Goal: Book appointment/travel/reservation

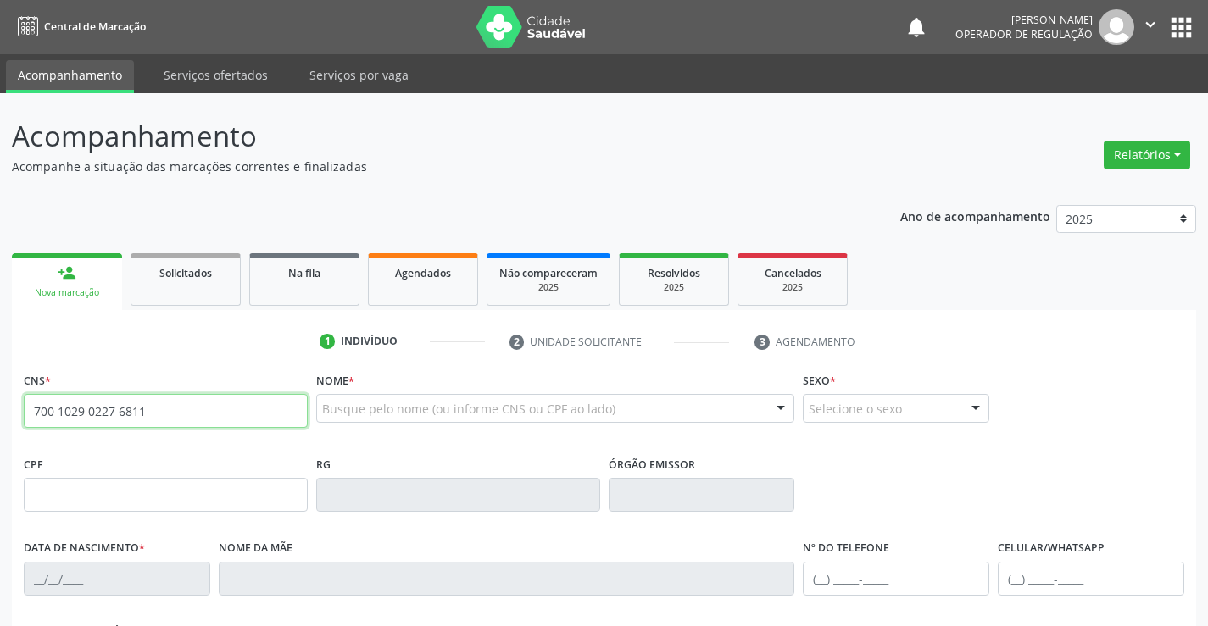
type input "700 1029 0227 6811"
type input "2214207970"
type input "15/[DATE]"
type input "[PHONE_NUMBER]"
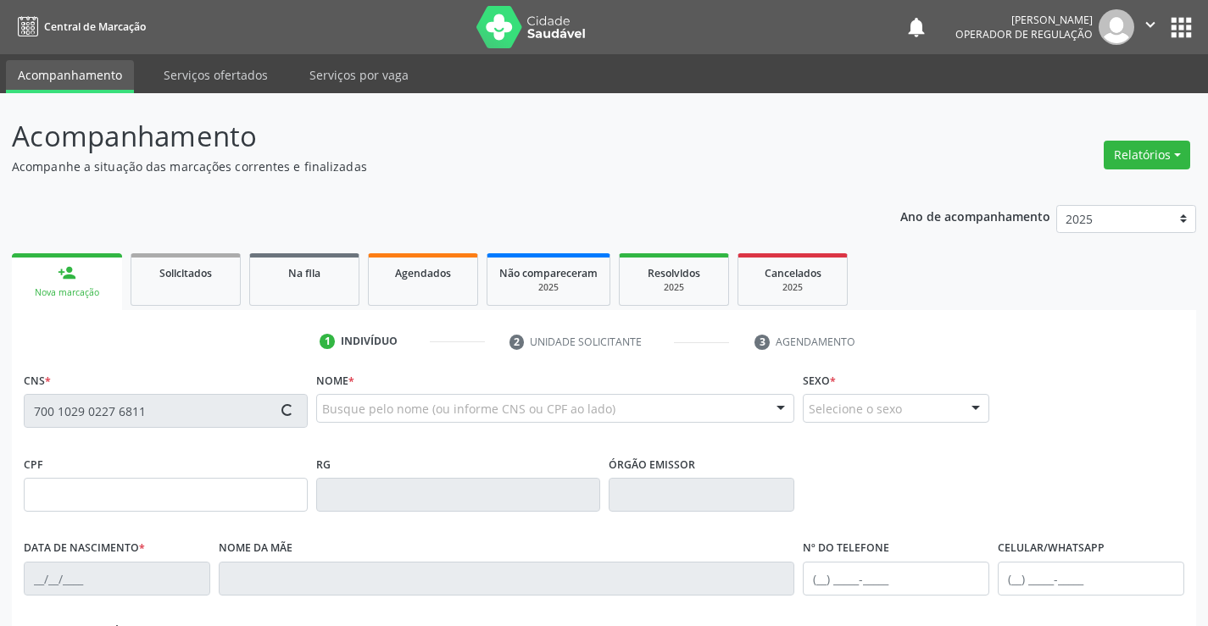
type input "018.313.935-65"
type input "S/N"
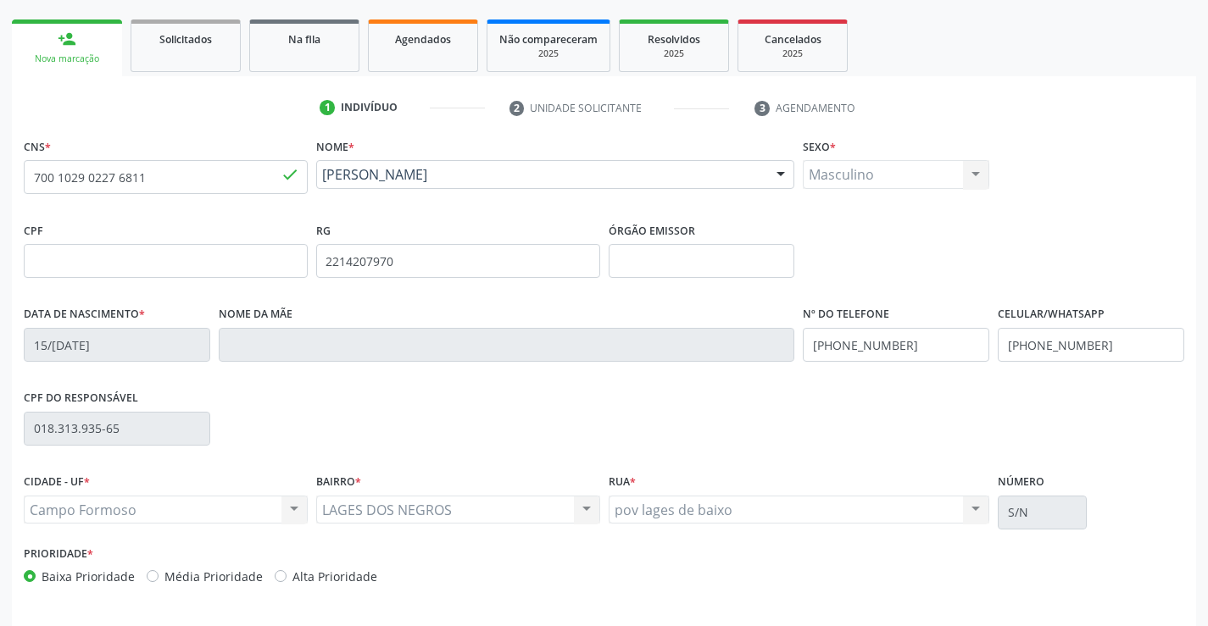
scroll to position [292, 0]
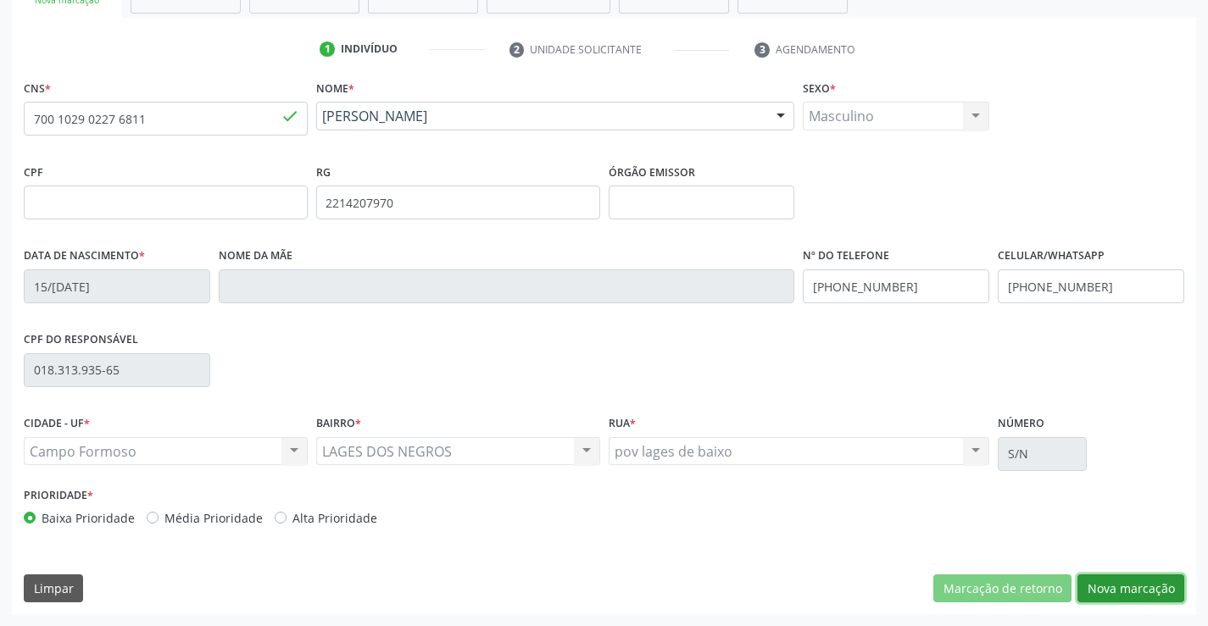
click at [1116, 587] on button "Nova marcação" at bounding box center [1130, 589] width 107 height 29
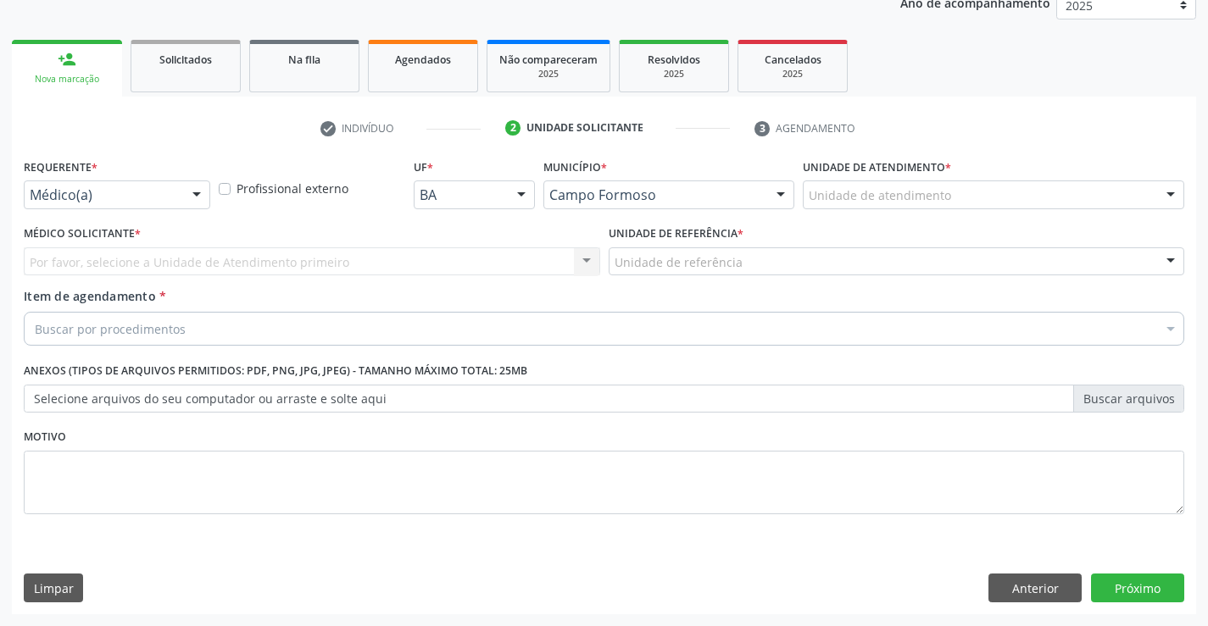
scroll to position [214, 0]
click at [157, 203] on div at bounding box center [117, 195] width 186 height 29
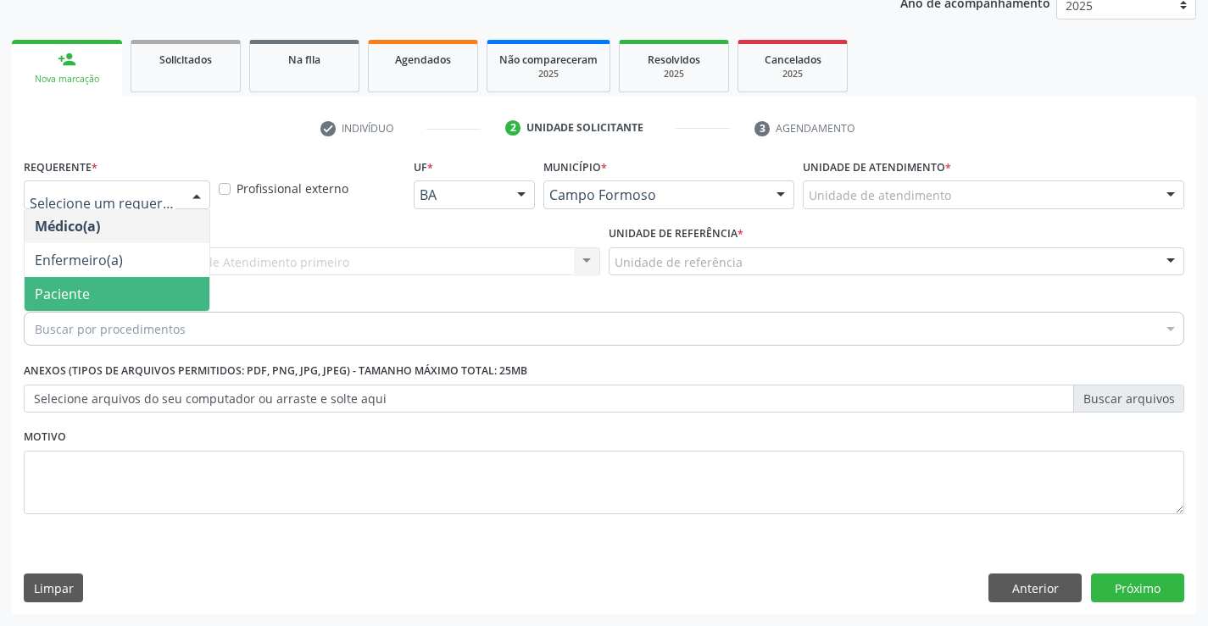
click at [119, 308] on span "Paciente" at bounding box center [117, 294] width 185 height 34
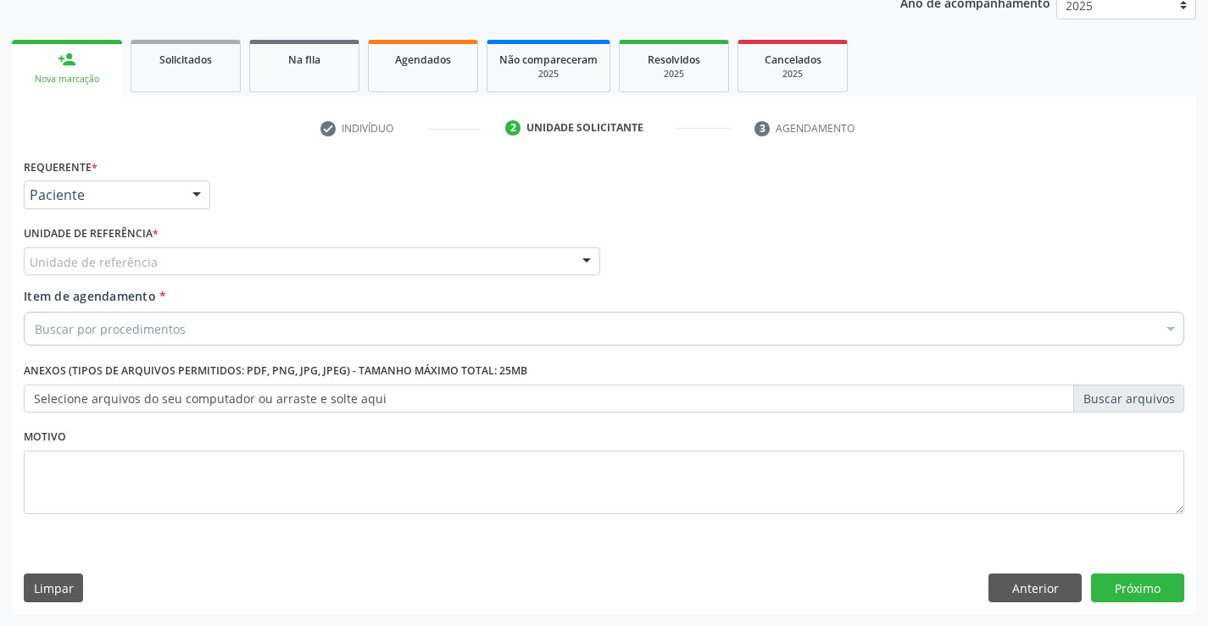
click at [148, 250] on div "Unidade de referência" at bounding box center [312, 262] width 576 height 29
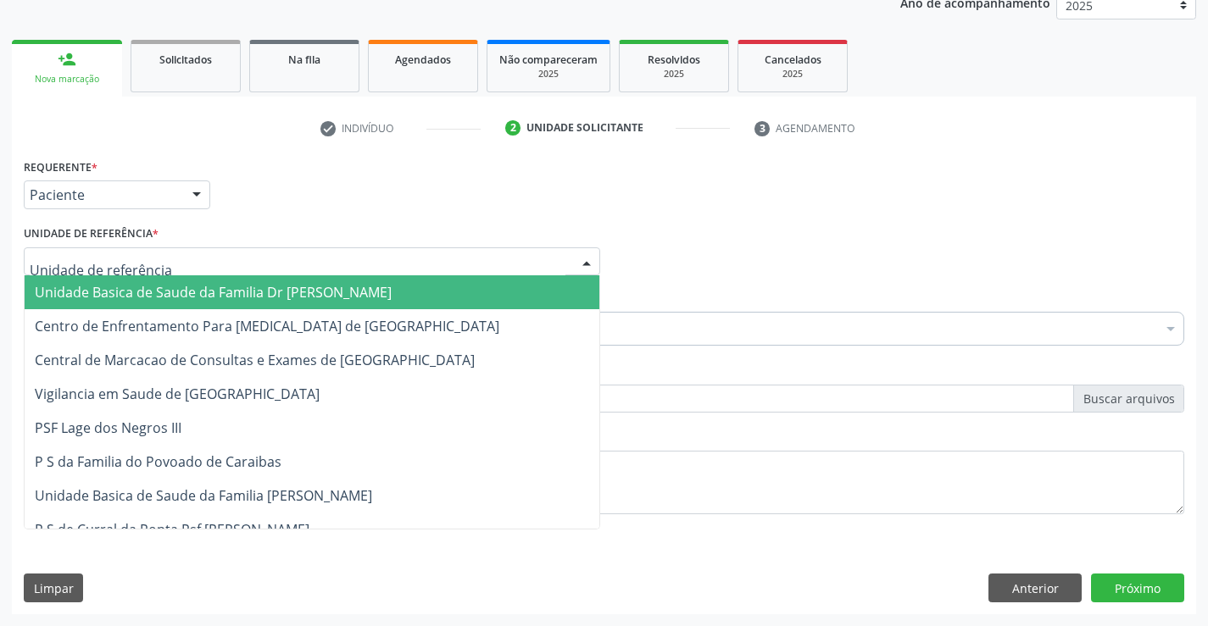
click at [153, 281] on span "Unidade Basica de Saude da Familia Dr [PERSON_NAME]" at bounding box center [312, 293] width 575 height 34
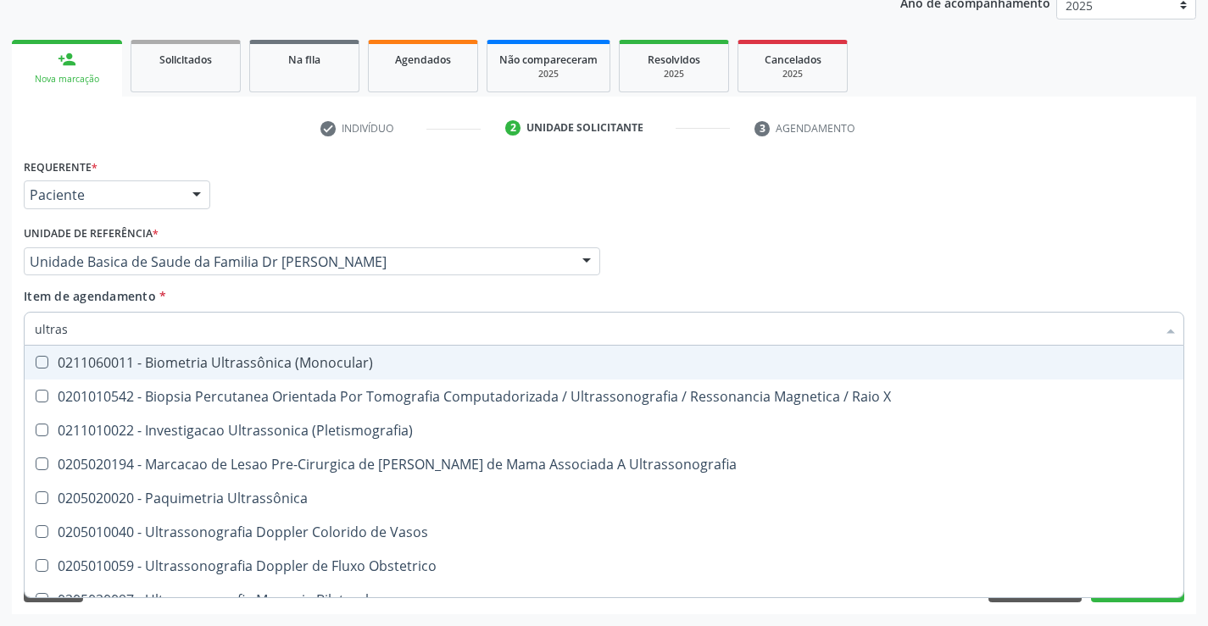
type input "ultrass"
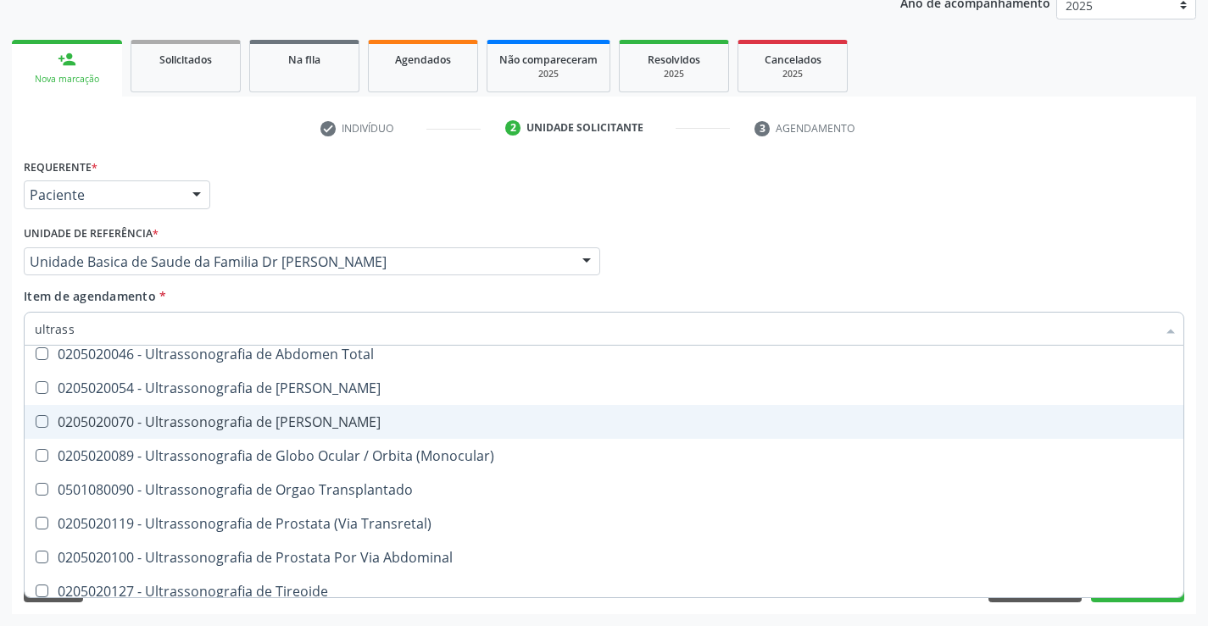
scroll to position [509, 0]
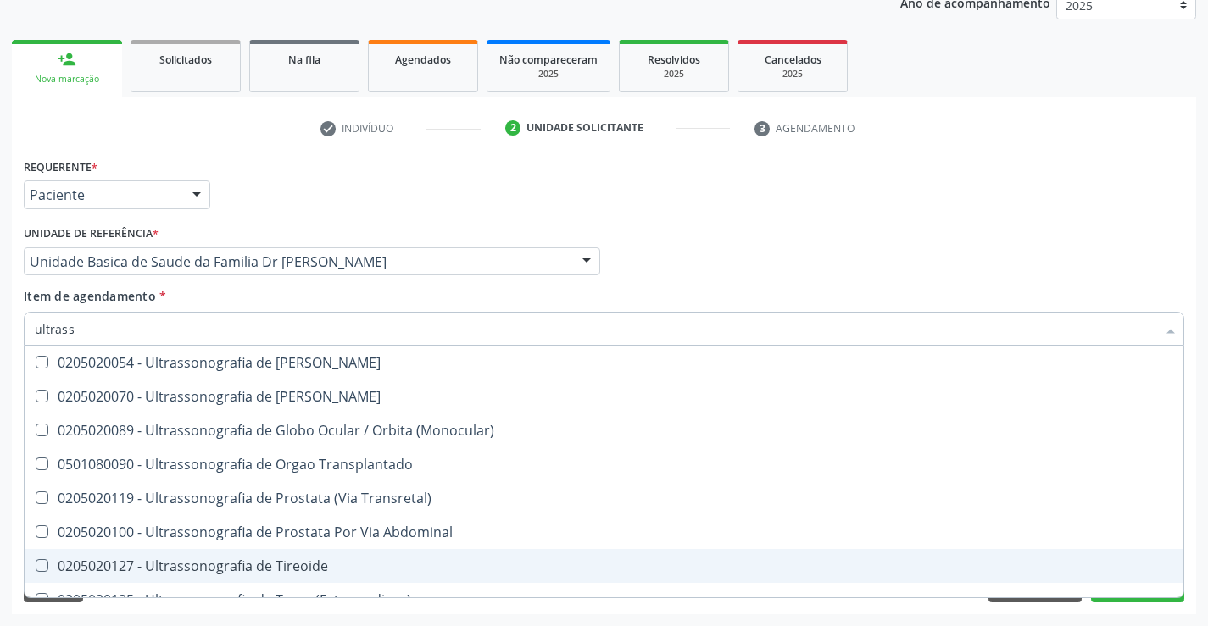
click at [342, 566] on div "0205020127 - Ultrassonografia de Tireoide" at bounding box center [604, 566] width 1138 height 14
checkbox Tireoide "true"
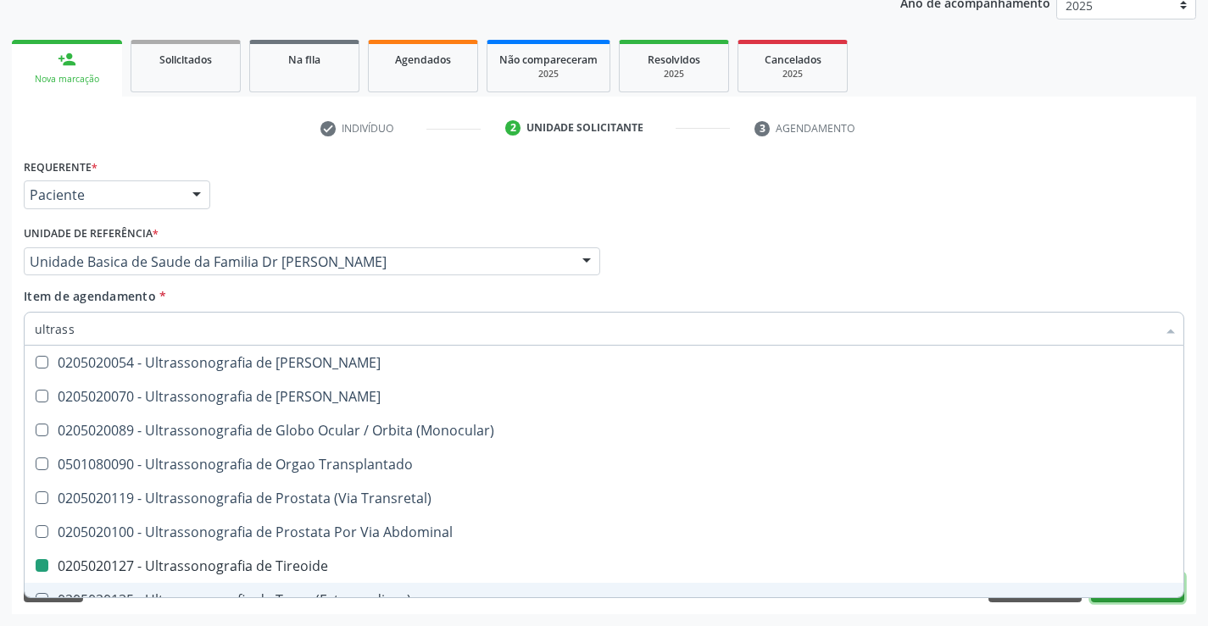
click at [1122, 601] on button "Próximo" at bounding box center [1137, 588] width 93 height 29
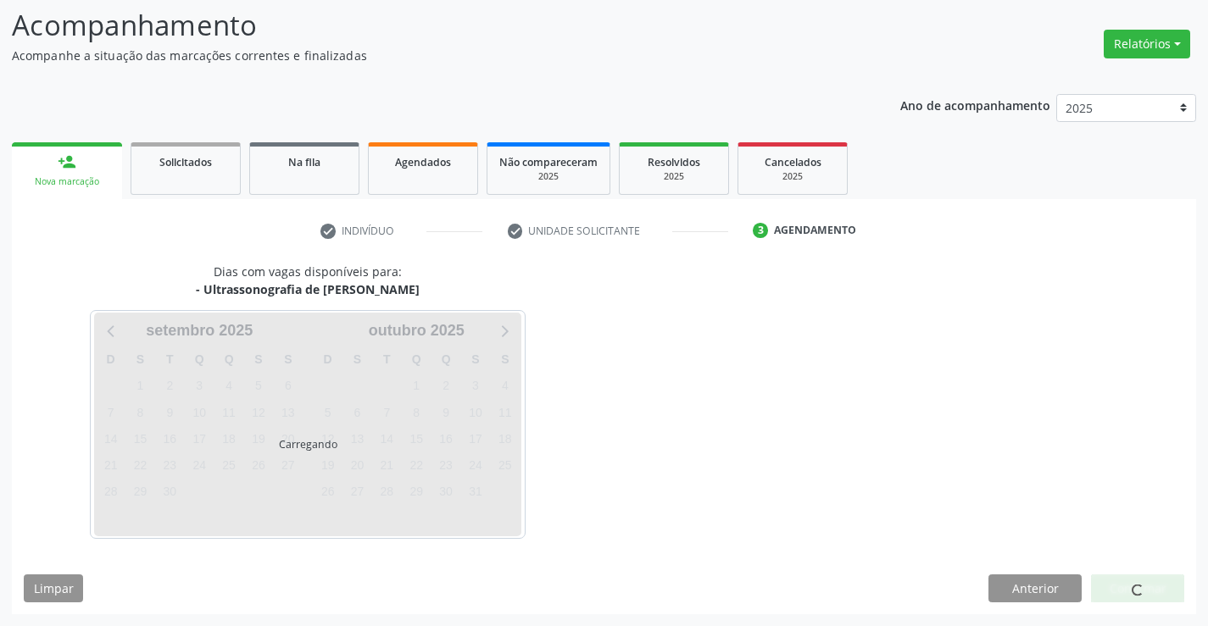
scroll to position [161, 0]
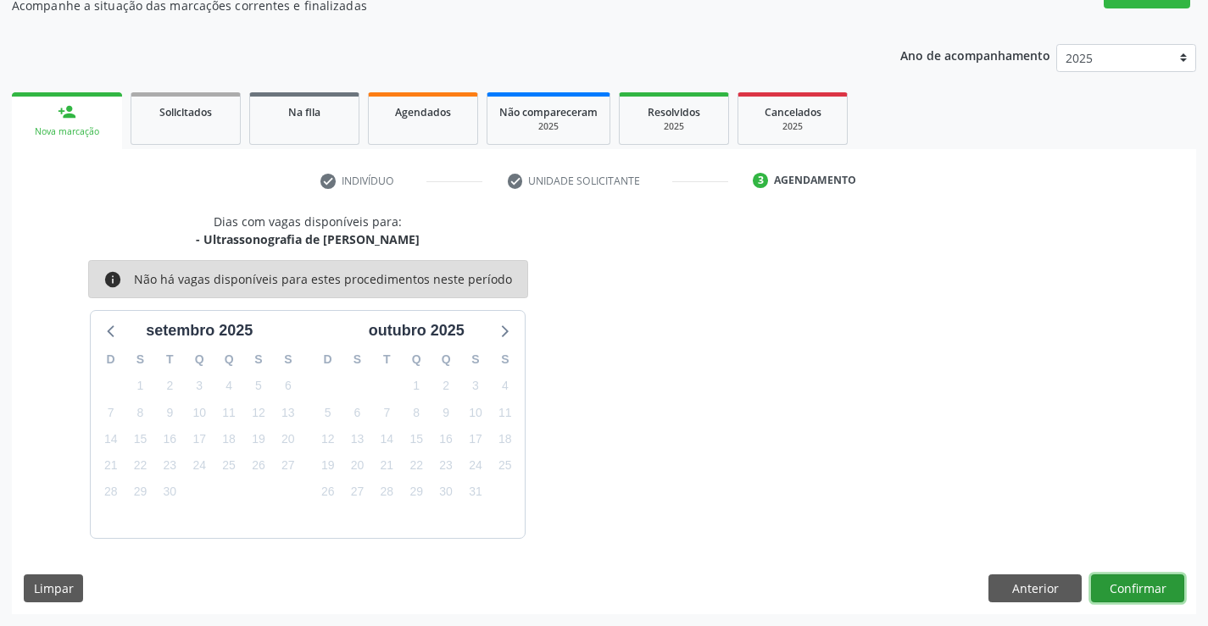
click at [1127, 581] on button "Confirmar" at bounding box center [1137, 589] width 93 height 29
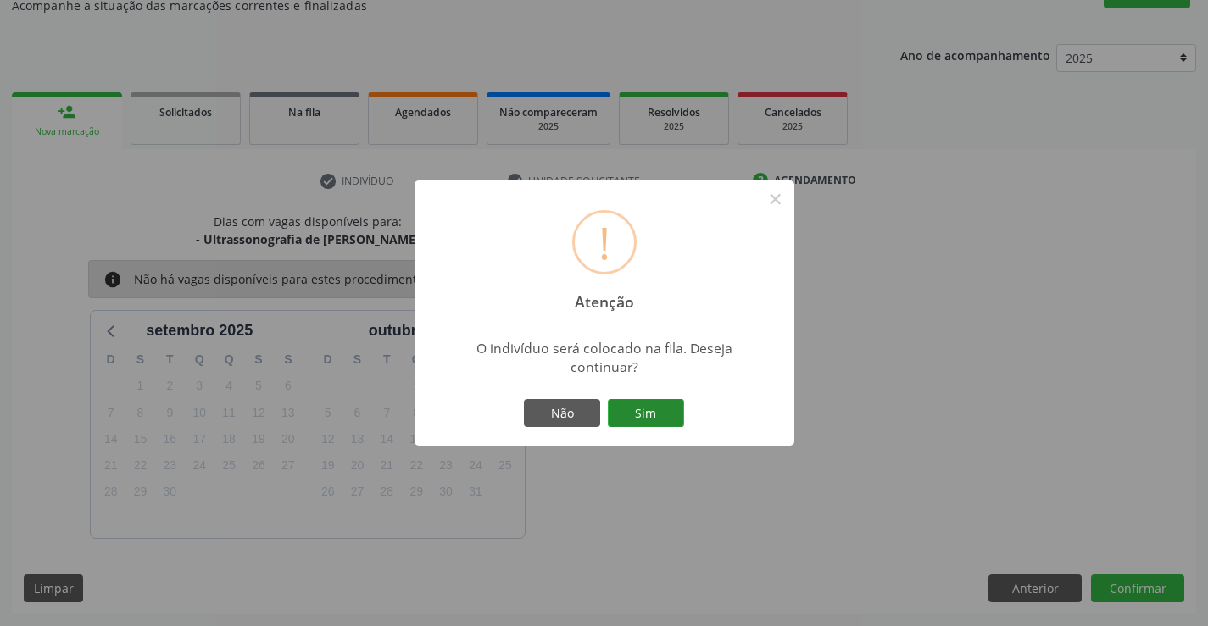
click at [632, 407] on button "Sim" at bounding box center [646, 413] width 76 height 29
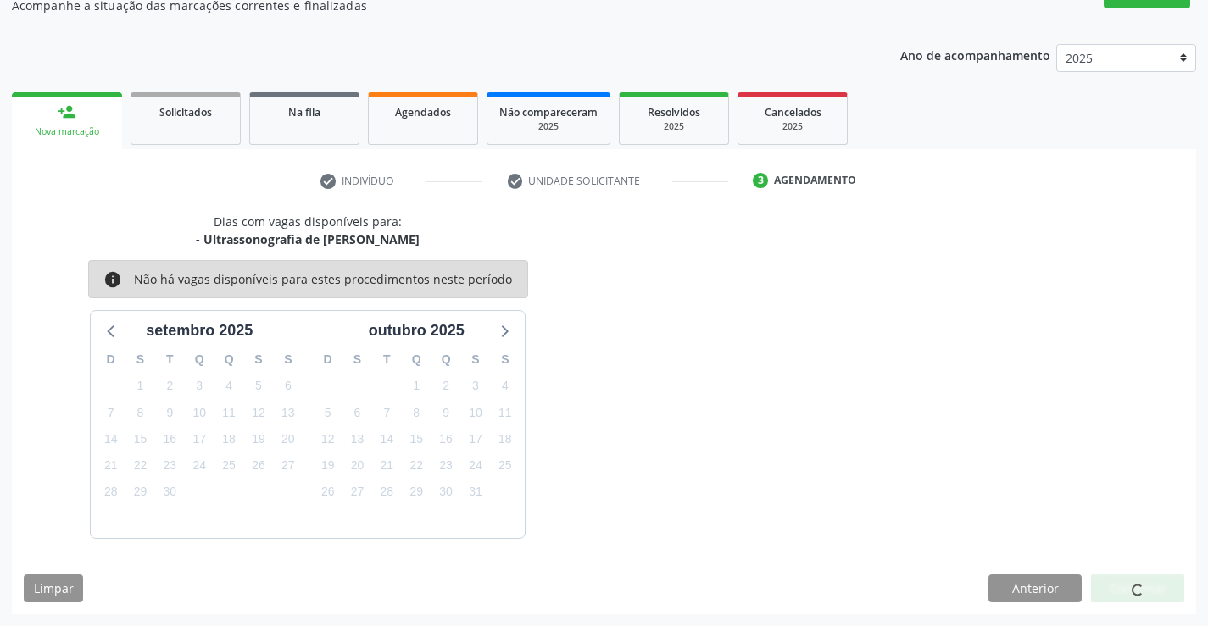
scroll to position [0, 0]
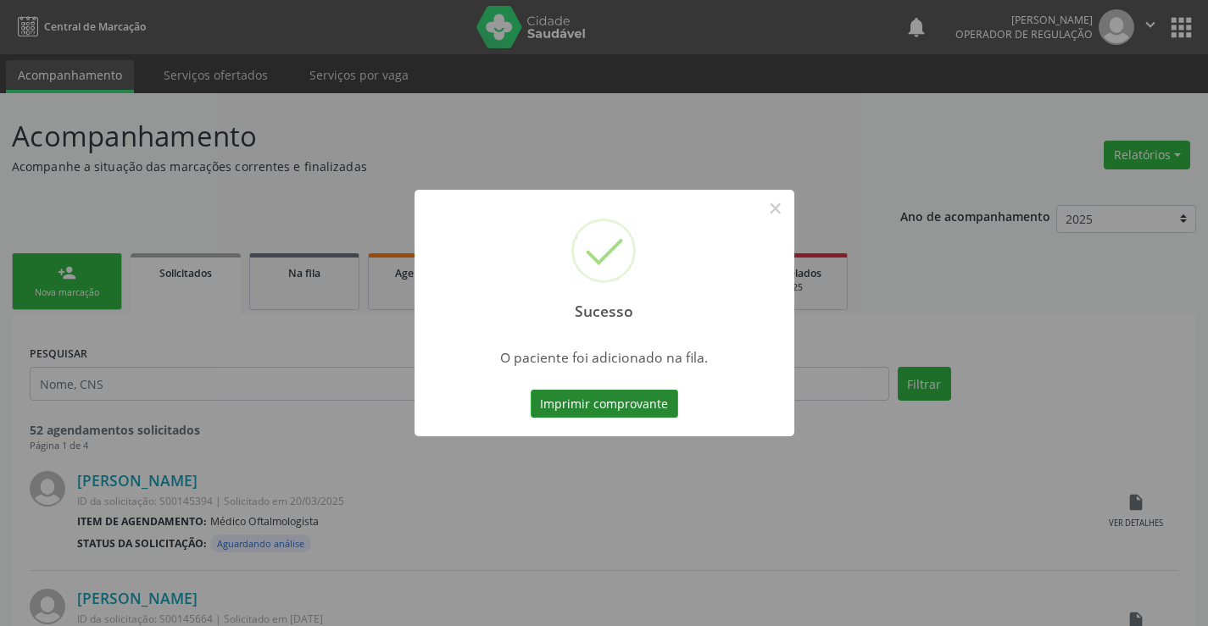
click at [641, 398] on button "Imprimir comprovante" at bounding box center [605, 404] width 148 height 29
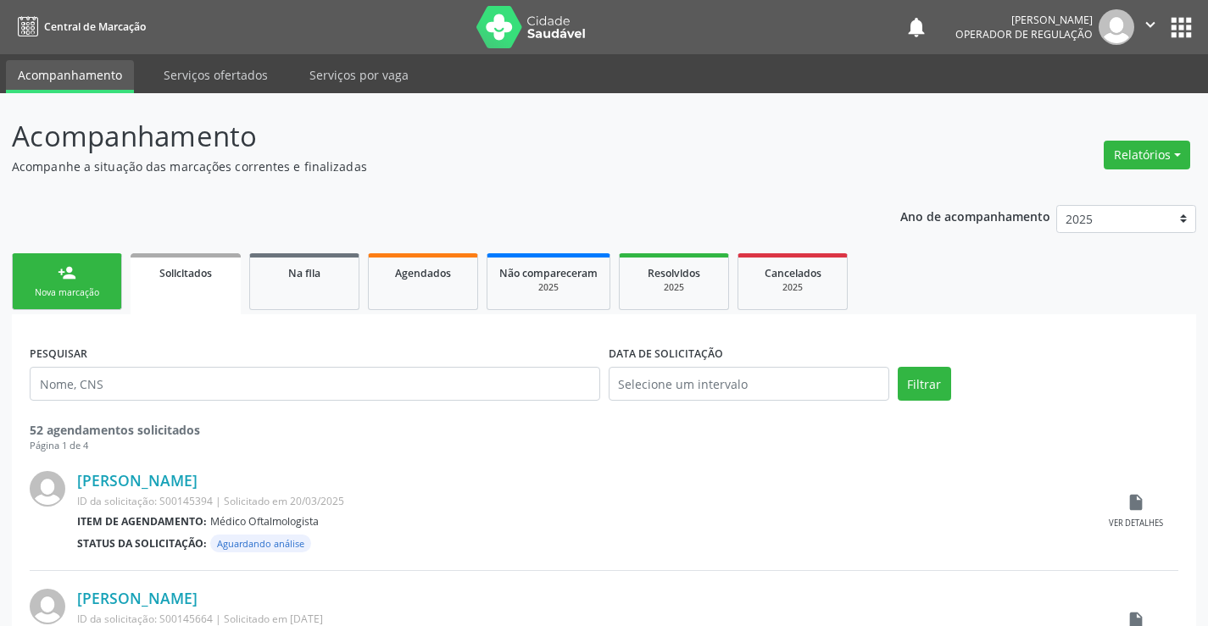
click at [74, 279] on div "person_add" at bounding box center [67, 273] width 19 height 19
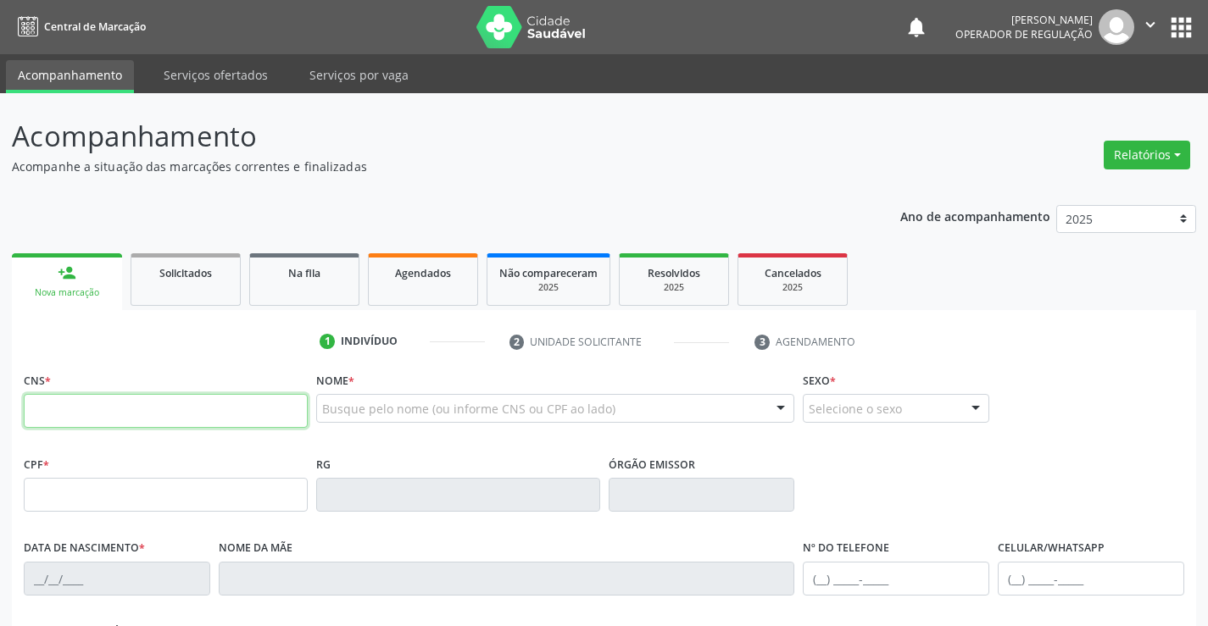
click at [97, 407] on input "text" at bounding box center [166, 411] width 284 height 34
type input "708 5023 6524 2478"
type input "699.759.498-00"
type input "[DATE]"
type input "[PHONE_NUMBER]"
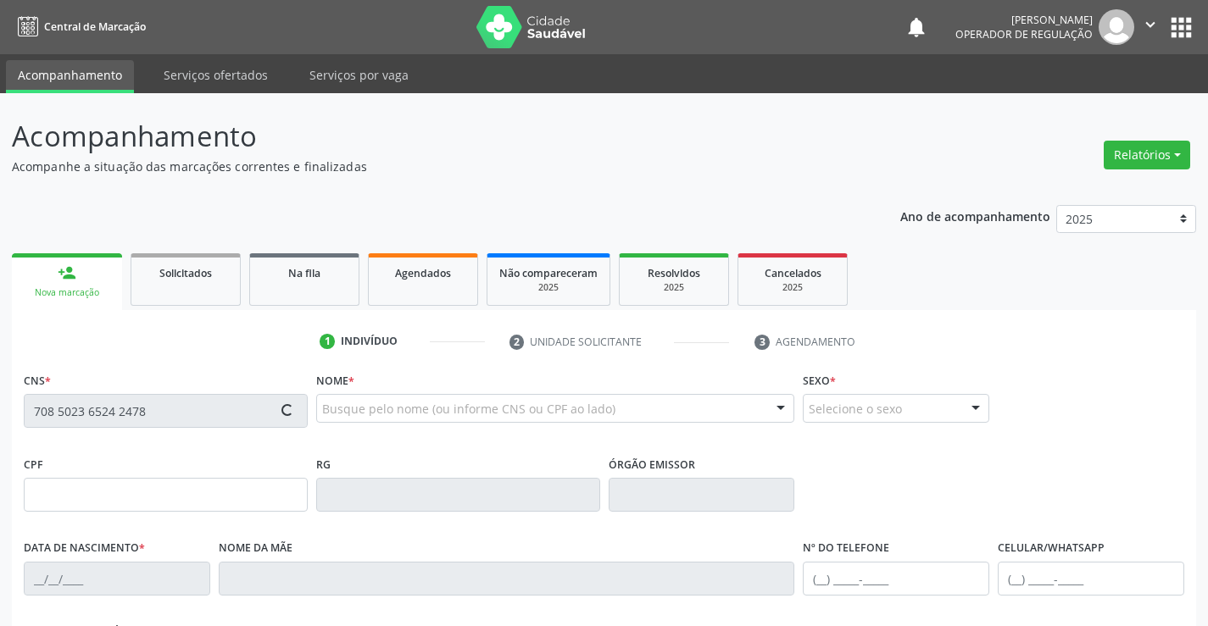
type input "SN"
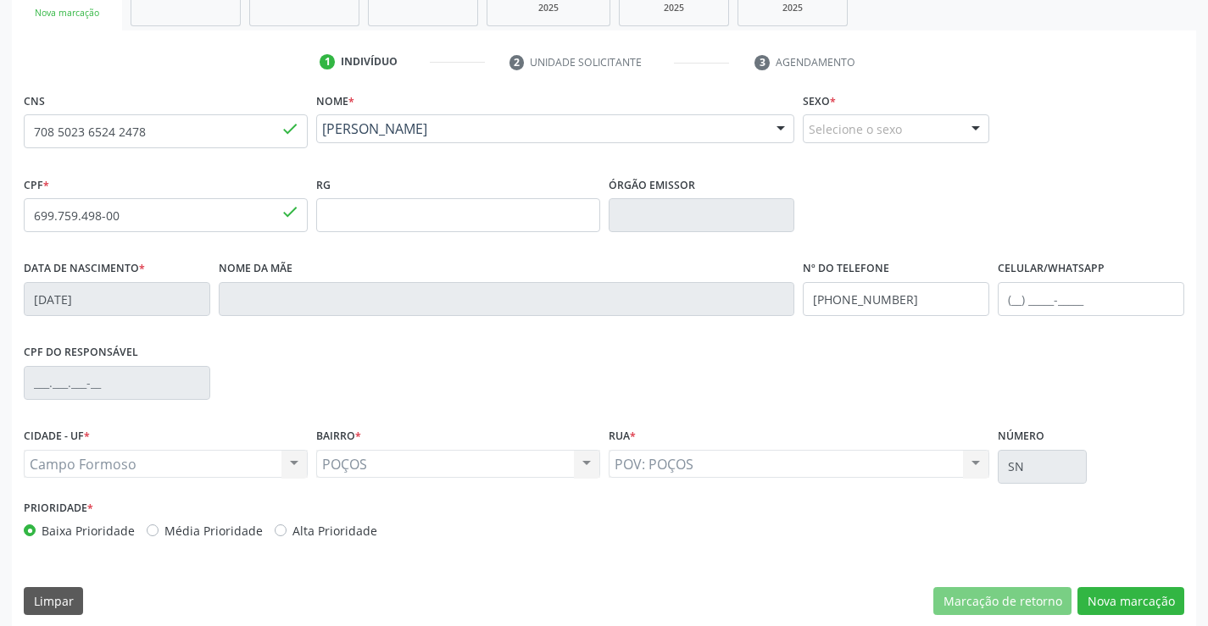
scroll to position [292, 0]
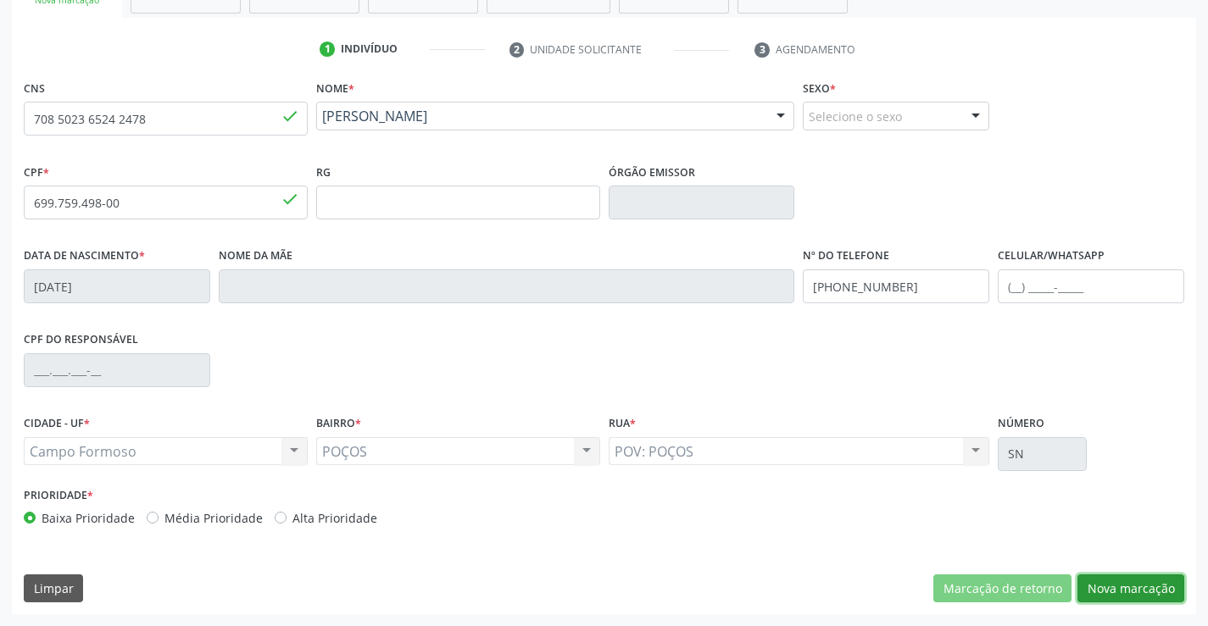
click at [1117, 590] on button "Nova marcação" at bounding box center [1130, 589] width 107 height 29
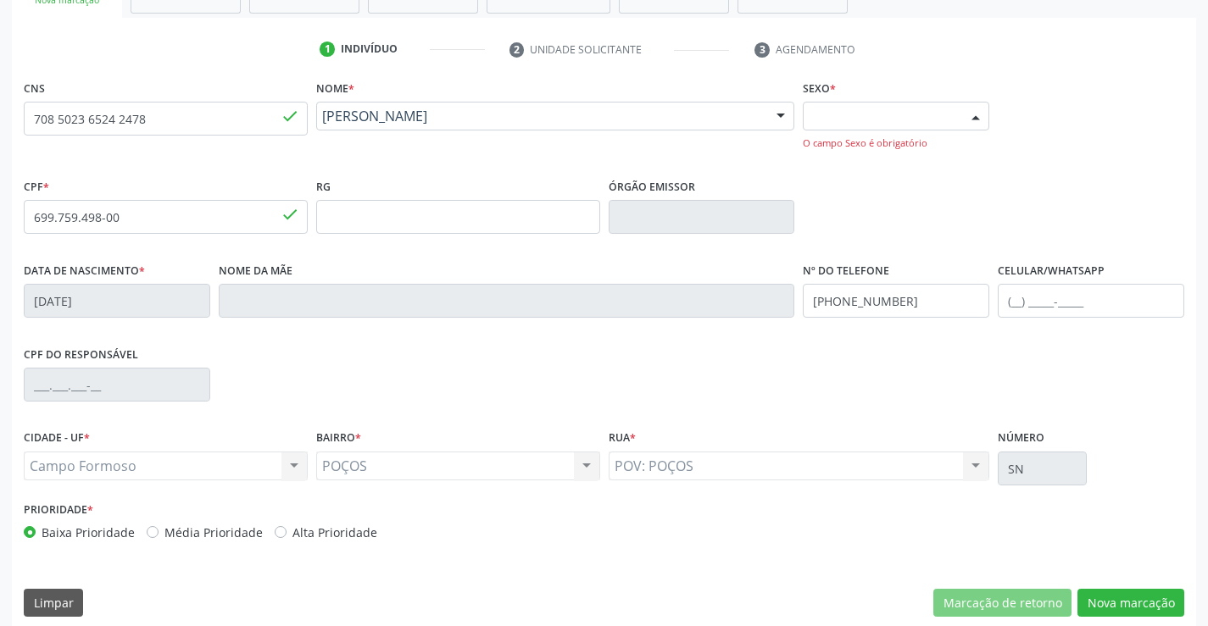
click at [882, 115] on div "Selecione o sexo" at bounding box center [896, 116] width 186 height 29
click at [878, 148] on span "Masculino" at bounding box center [846, 147] width 65 height 19
click at [1122, 609] on button "Nova marcação" at bounding box center [1130, 603] width 107 height 29
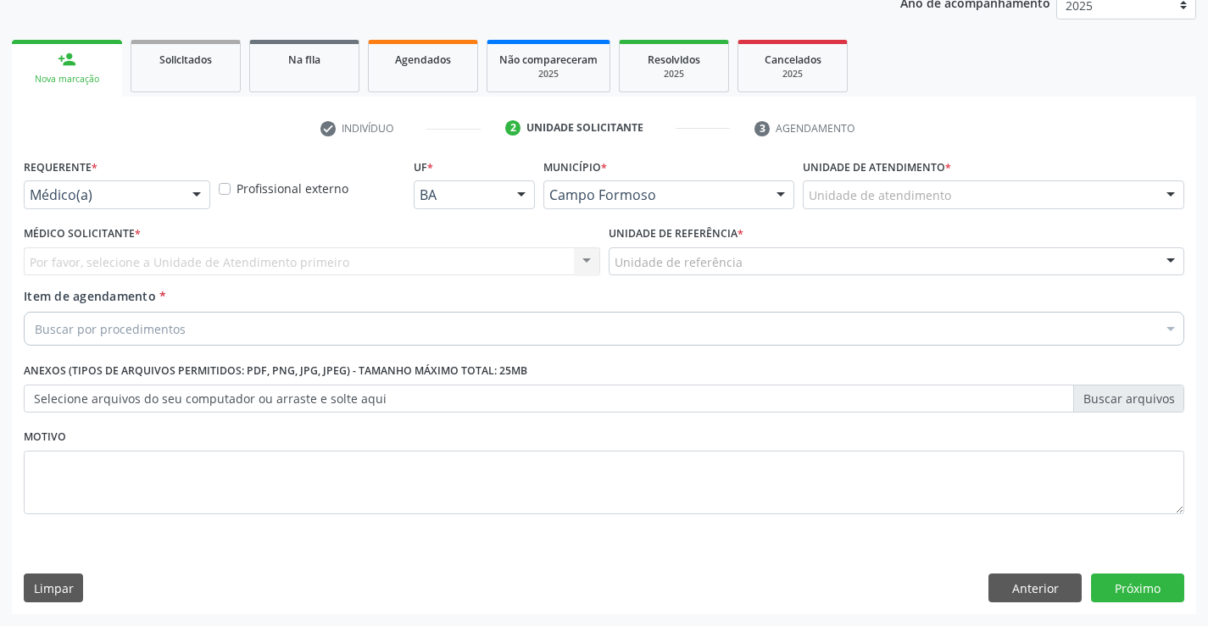
scroll to position [214, 0]
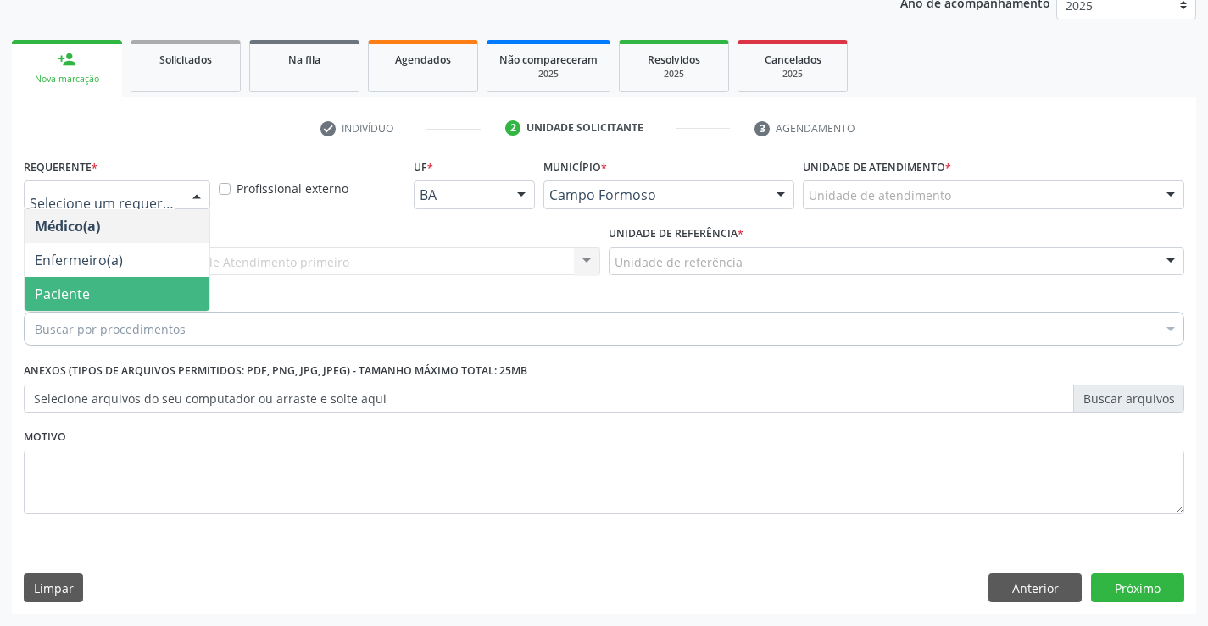
click at [138, 291] on span "Paciente" at bounding box center [117, 294] width 185 height 34
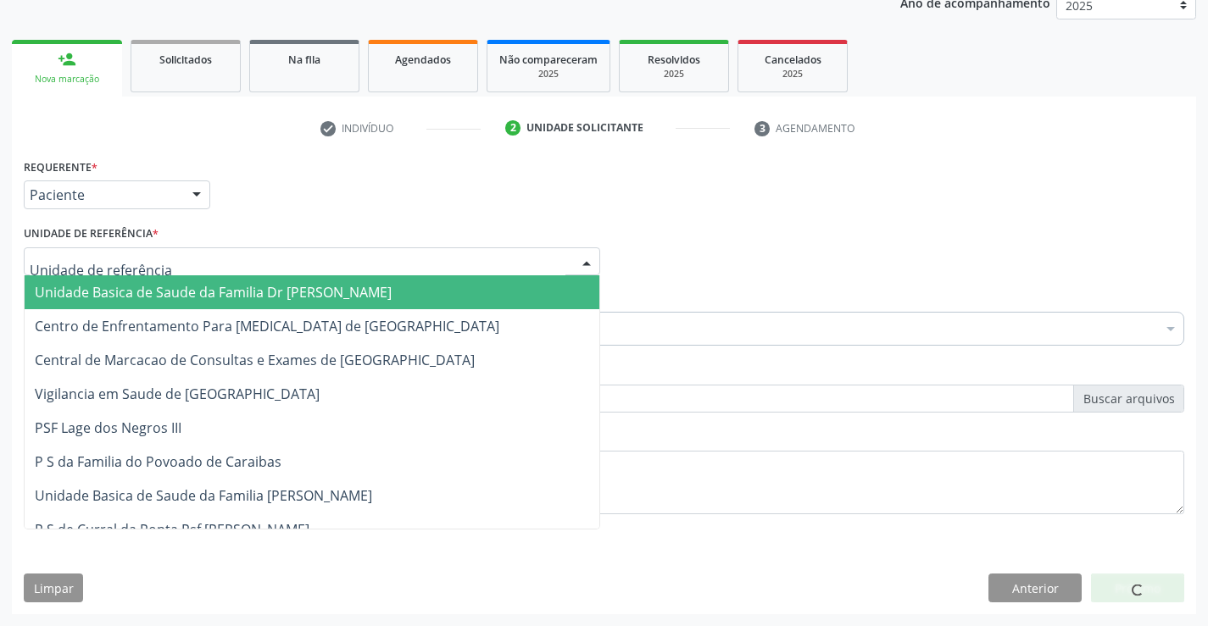
click at [148, 282] on span "Unidade Basica de Saude da Familia Dr [PERSON_NAME]" at bounding box center [312, 293] width 575 height 34
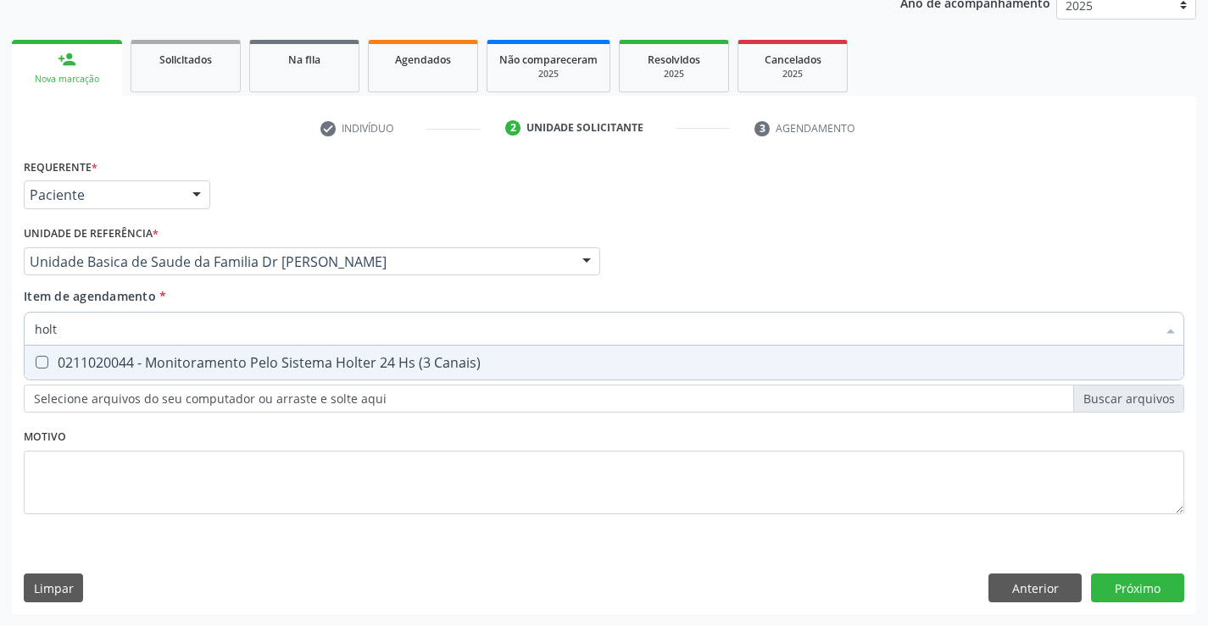
type input "holte"
click at [305, 364] on div "0211020044 - Monitoramento Pelo Sistema Holter 24 Hs (3 Canais)" at bounding box center [604, 363] width 1138 height 14
checkbox Canais\) "true"
type input "hol"
checkbox Canais\) "false"
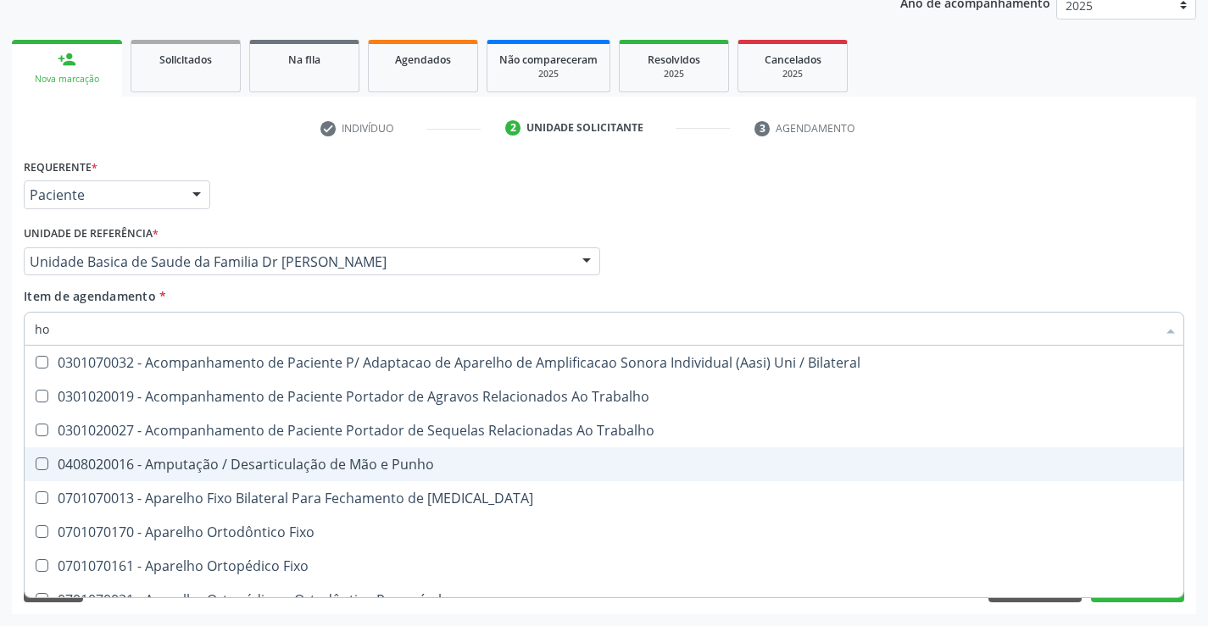
type input "h"
checkbox Canais\) "false"
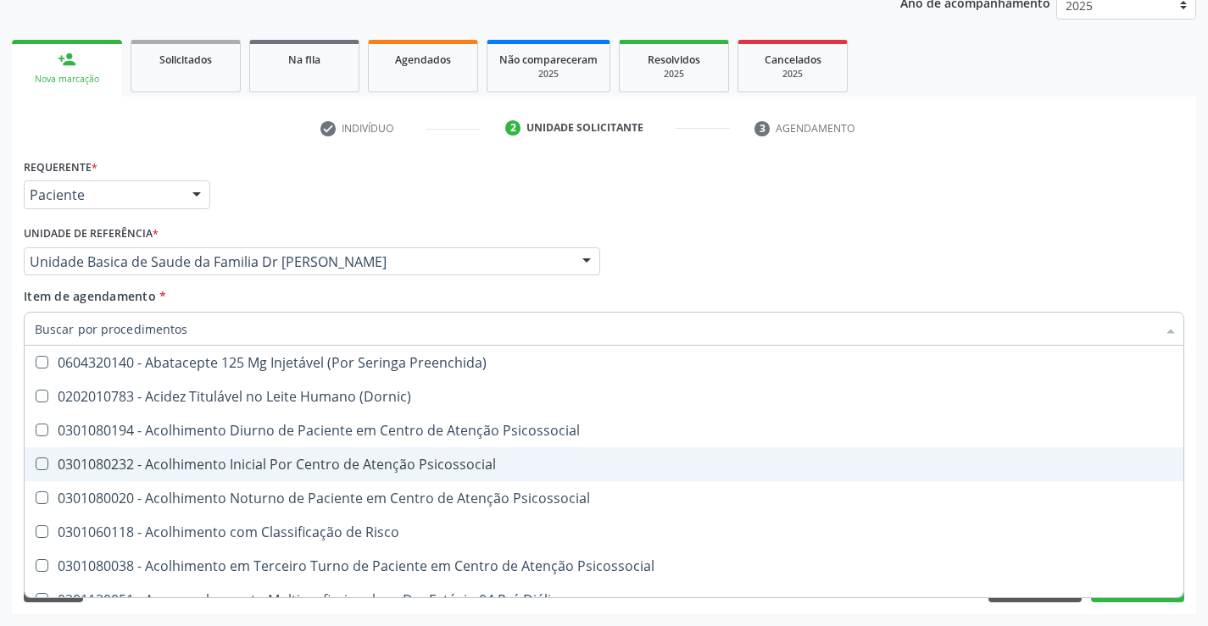
checkbox Canais\) "false"
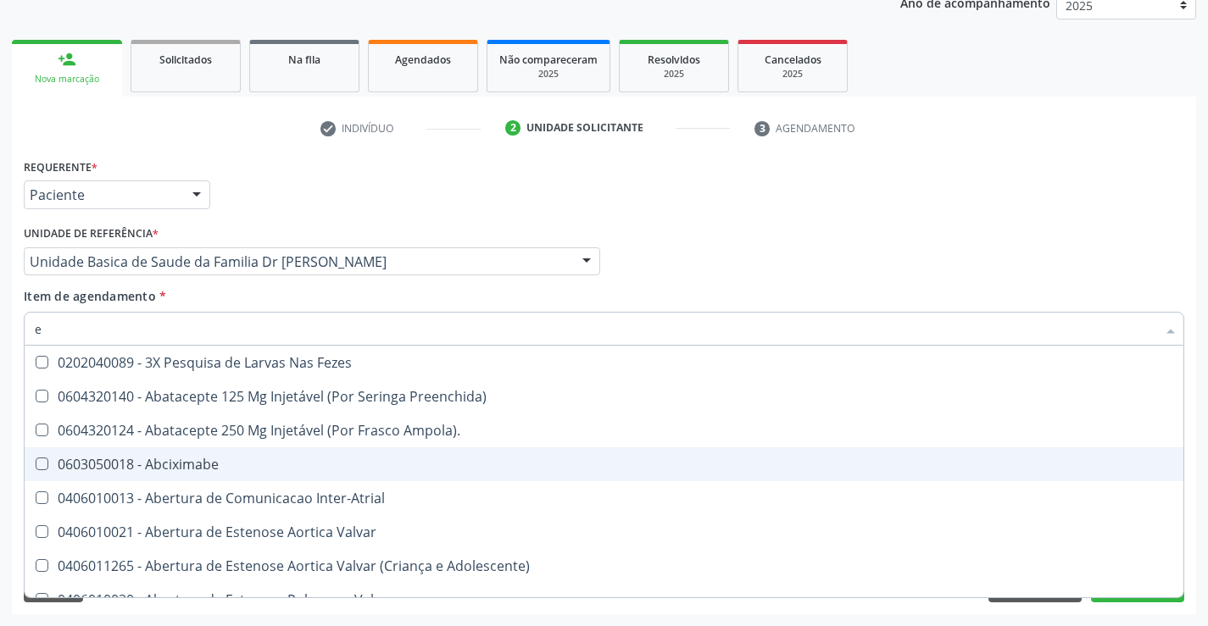
type input "en"
checkbox Costectomia "true"
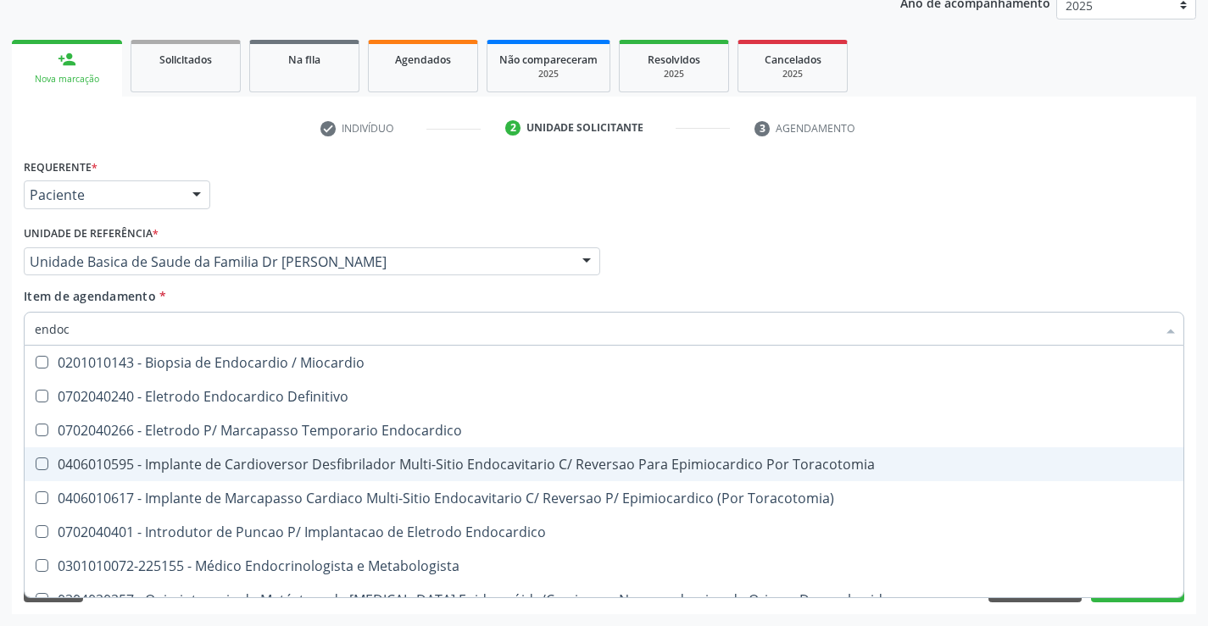
type input "endocr"
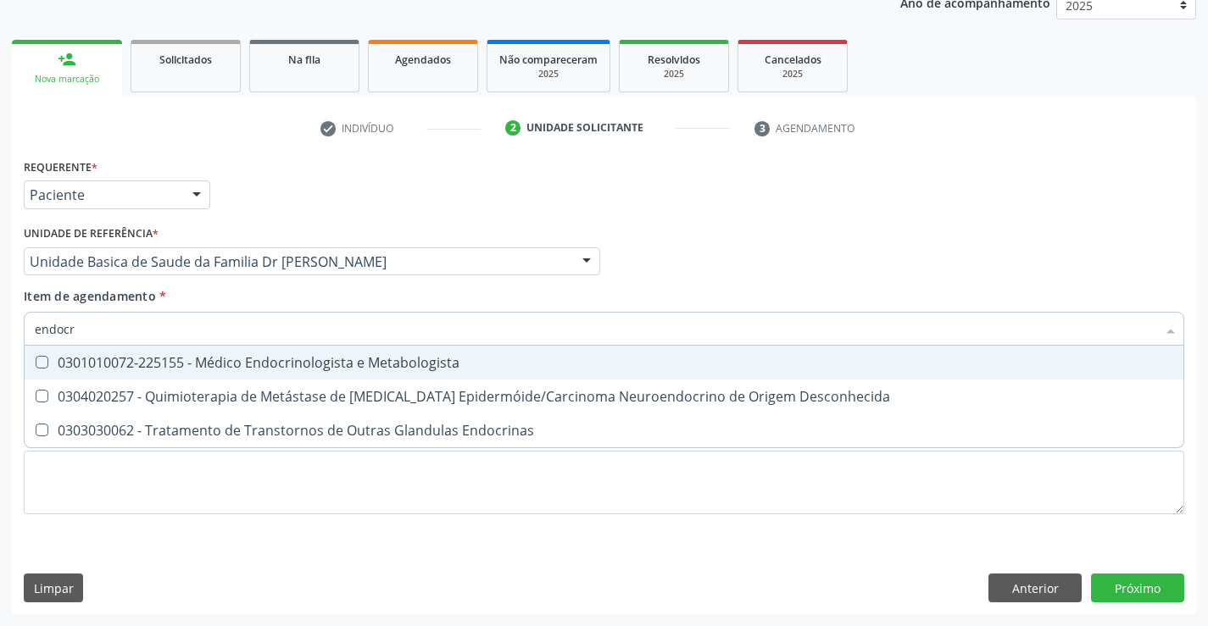
click at [371, 361] on div "0301010072-225155 - Médico Endocrinologista e Metabologista" at bounding box center [604, 363] width 1138 height 14
checkbox Metabologista "true"
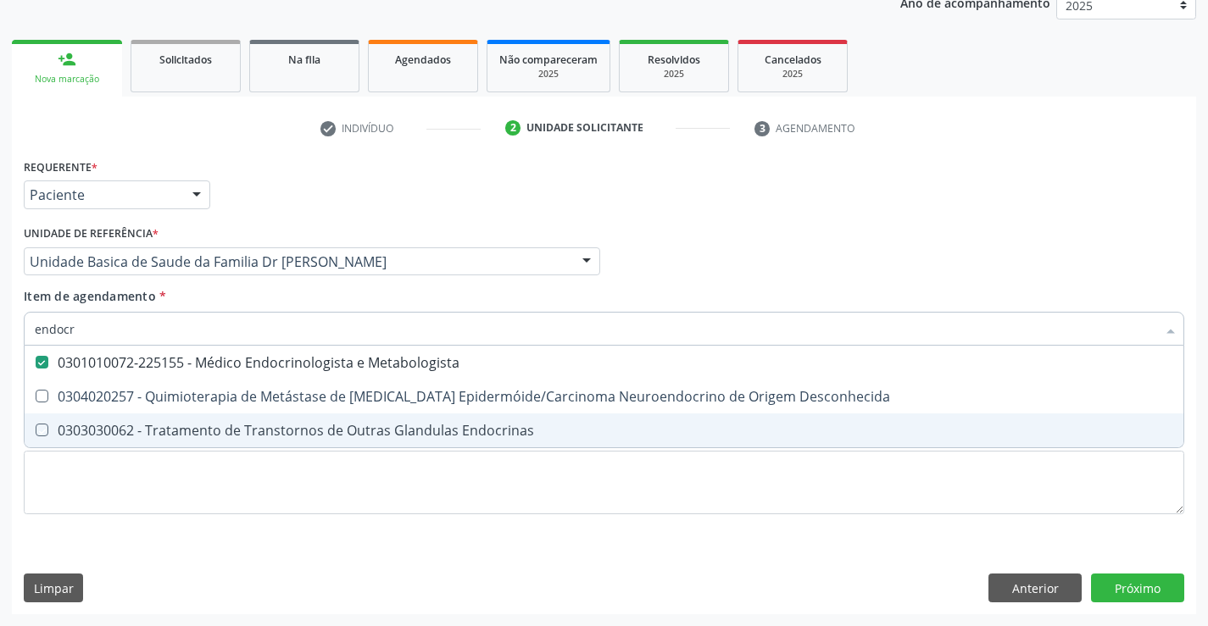
click at [271, 548] on div "Requerente * Paciente Médico(a) Enfermeiro(a) Paciente Nenhum resultado encontr…" at bounding box center [604, 384] width 1184 height 460
checkbox Desconhecida "true"
checkbox Endocrinas "true"
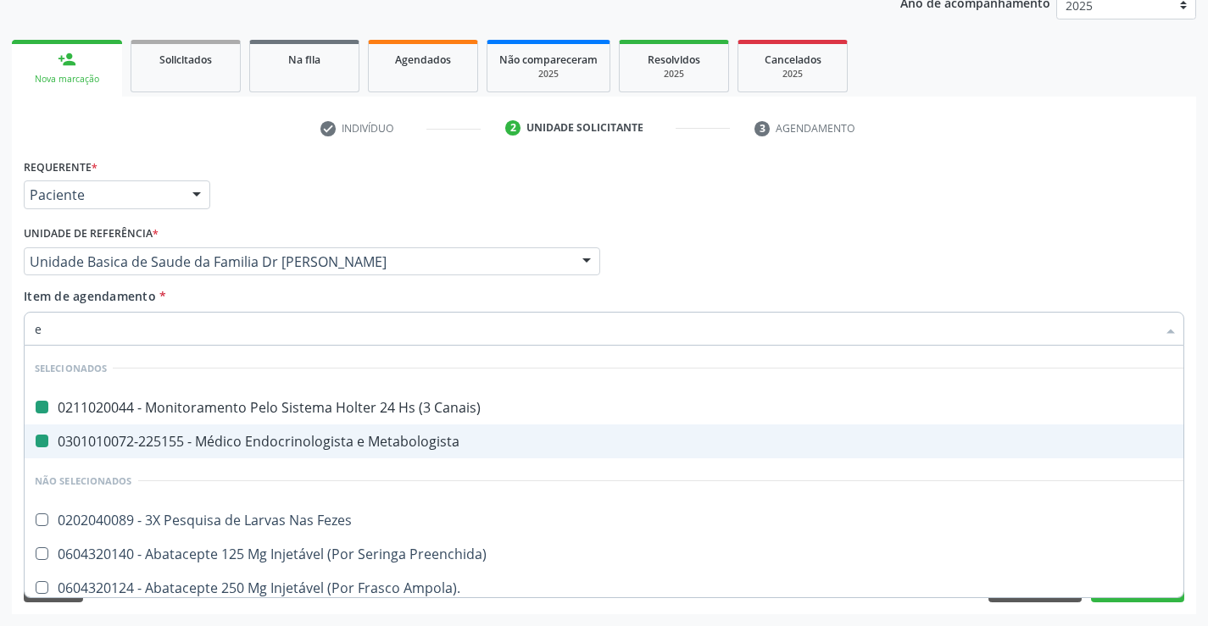
type input "ec"
checkbox Canais\) "false"
checkbox Metabologista "false"
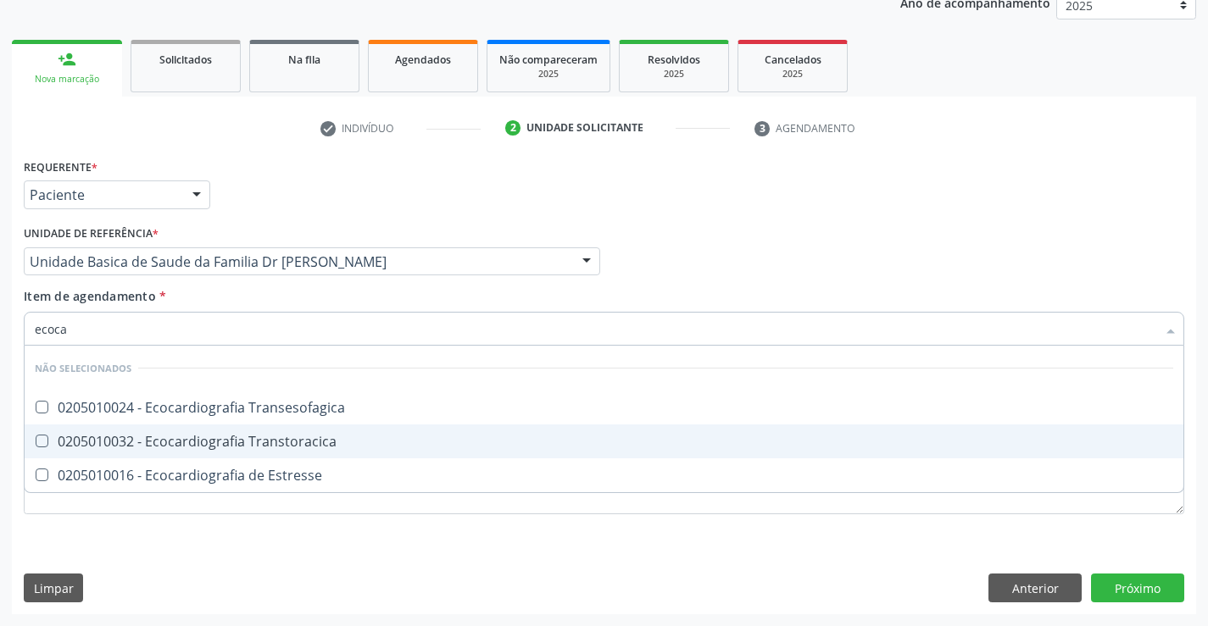
type input "ecocar"
click at [230, 436] on div "0205010032 - Ecocardiografia Transtoracica" at bounding box center [604, 442] width 1138 height 14
checkbox Transtoracica "true"
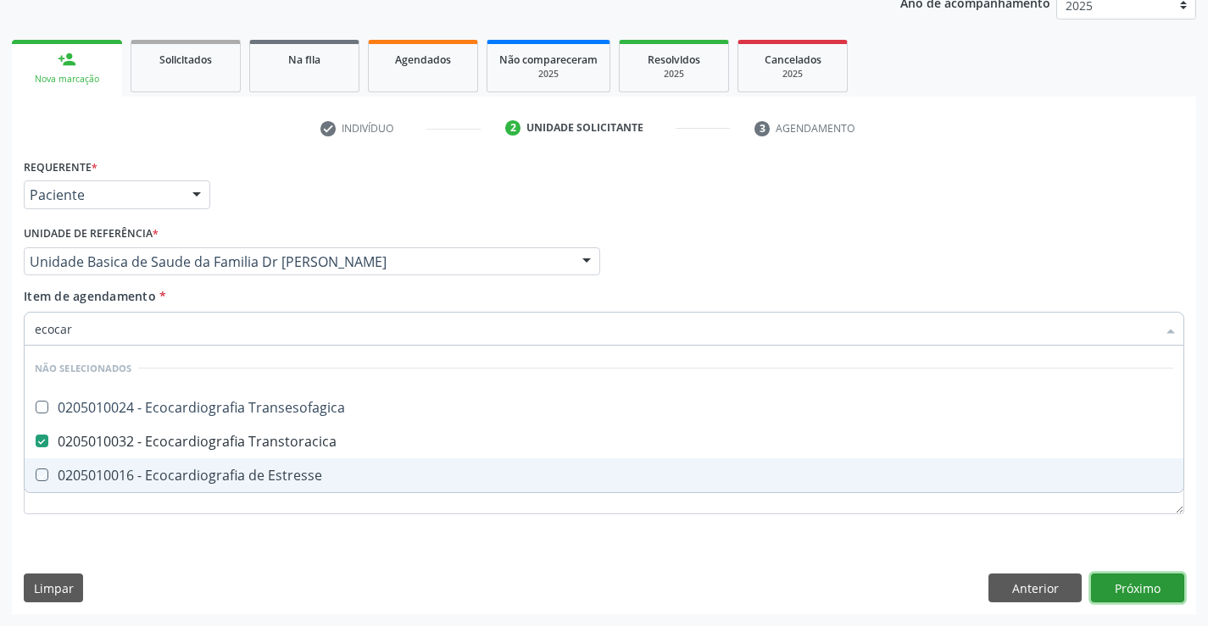
click at [1160, 591] on div "Requerente * Paciente Médico(a) Enfermeiro(a) Paciente Nenhum resultado encontr…" at bounding box center [604, 384] width 1184 height 460
checkbox Transesofagica "true"
checkbox Estresse "true"
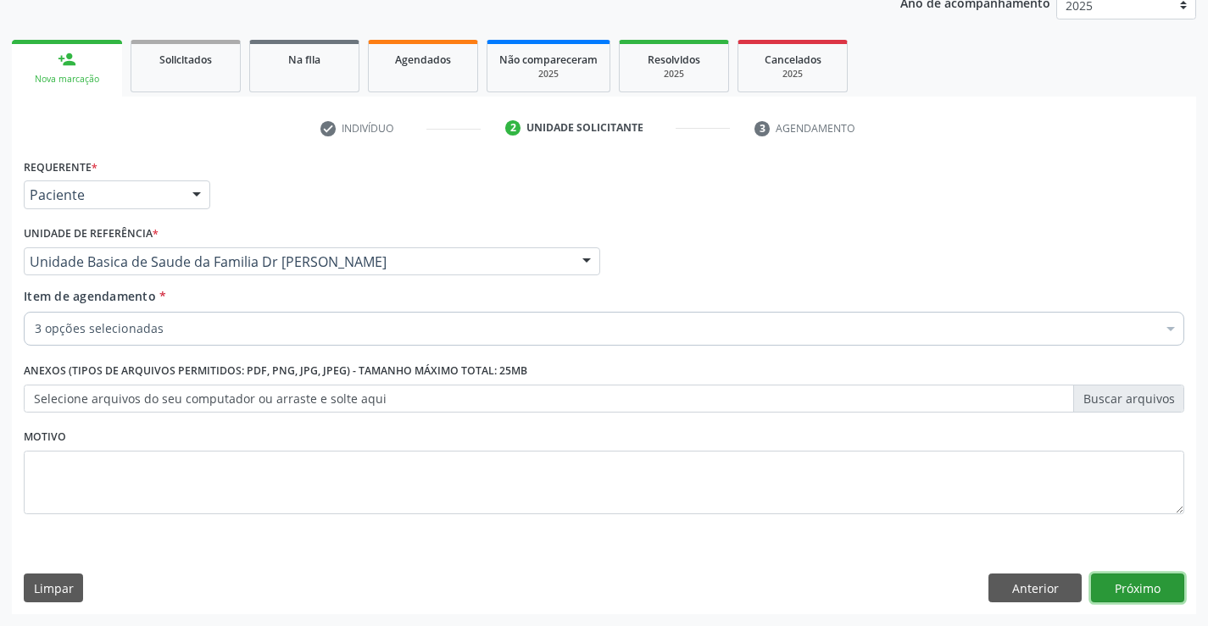
click at [1130, 577] on button "Próximo" at bounding box center [1137, 588] width 93 height 29
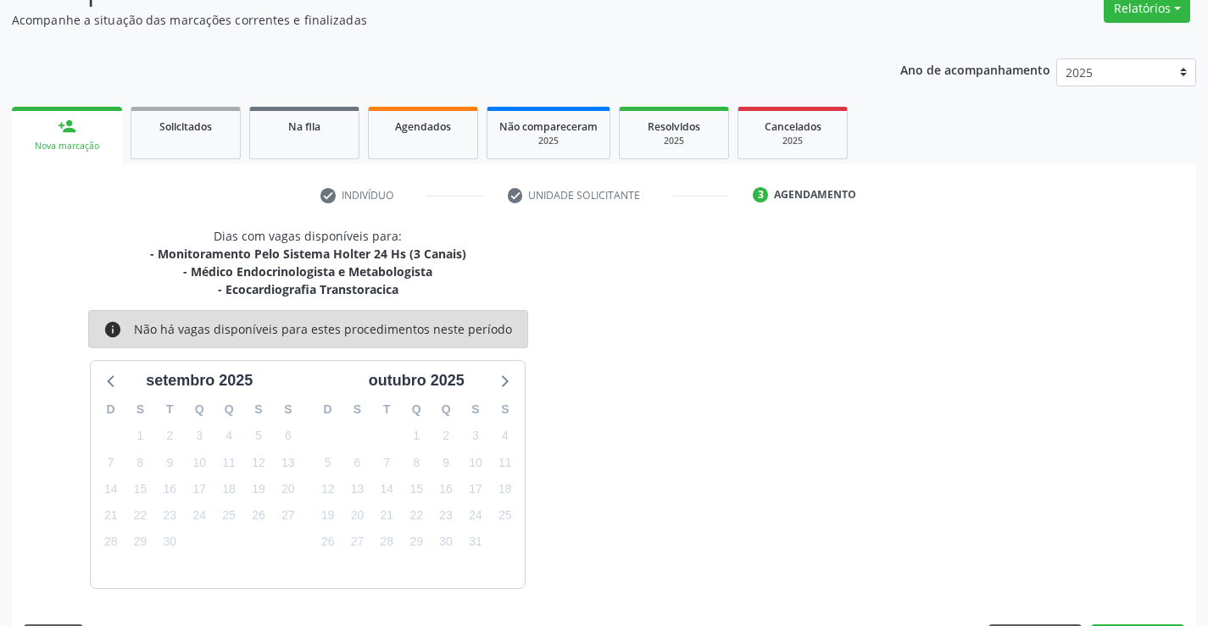
scroll to position [197, 0]
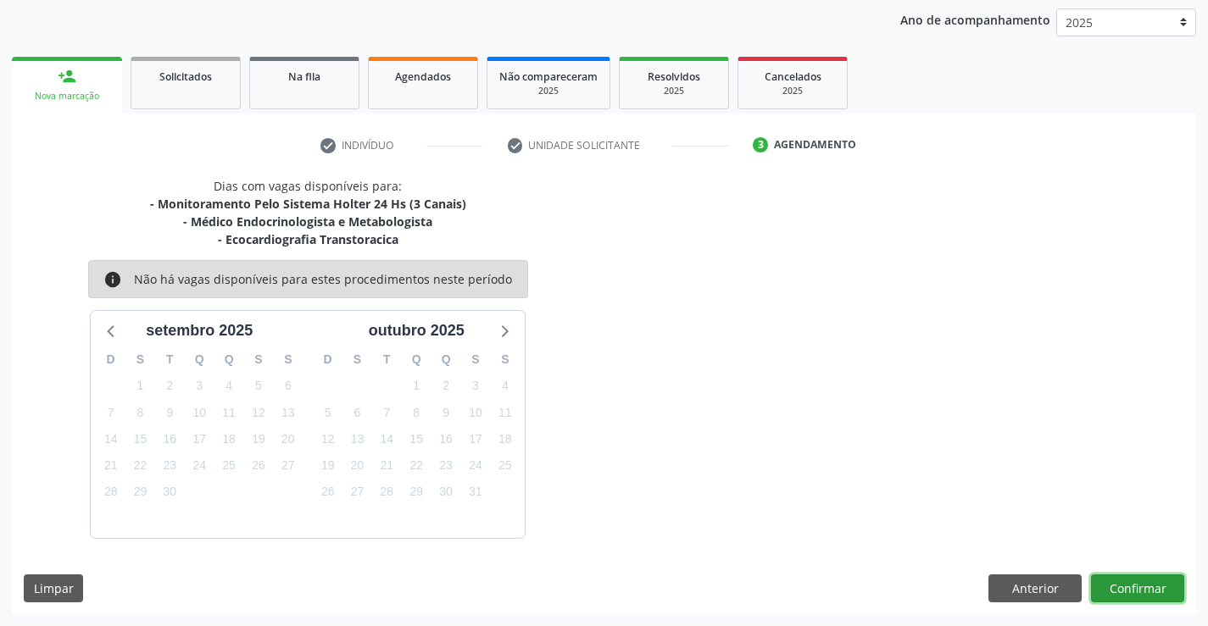
click at [1116, 586] on button "Confirmar" at bounding box center [1137, 589] width 93 height 29
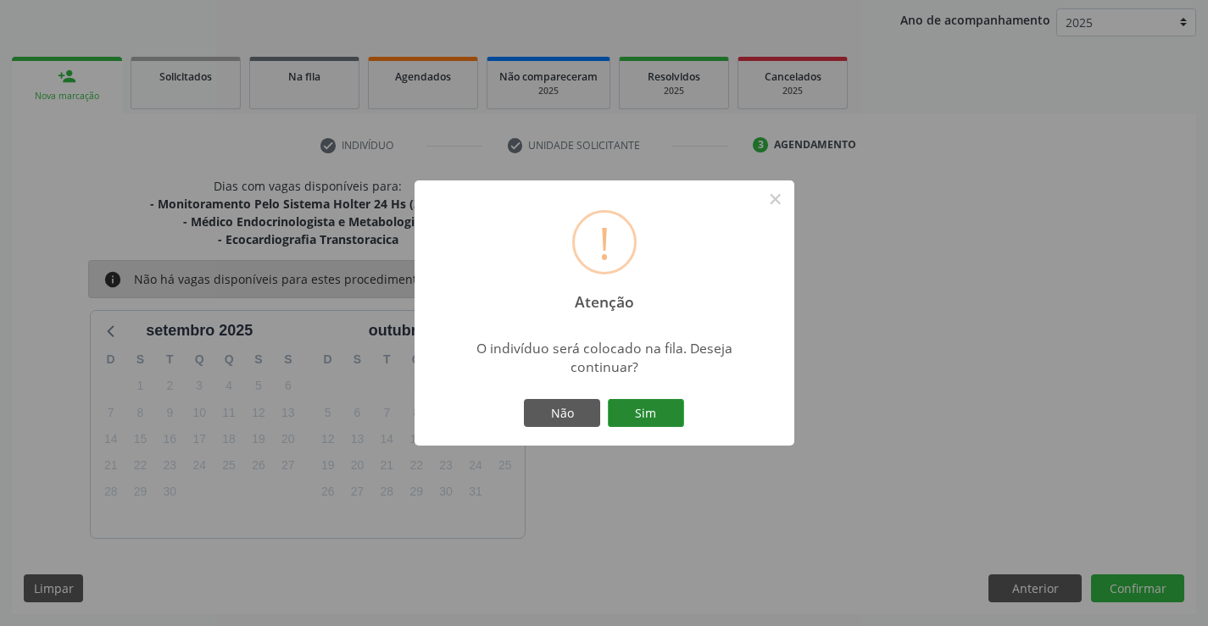
click at [671, 402] on button "Sim" at bounding box center [646, 413] width 76 height 29
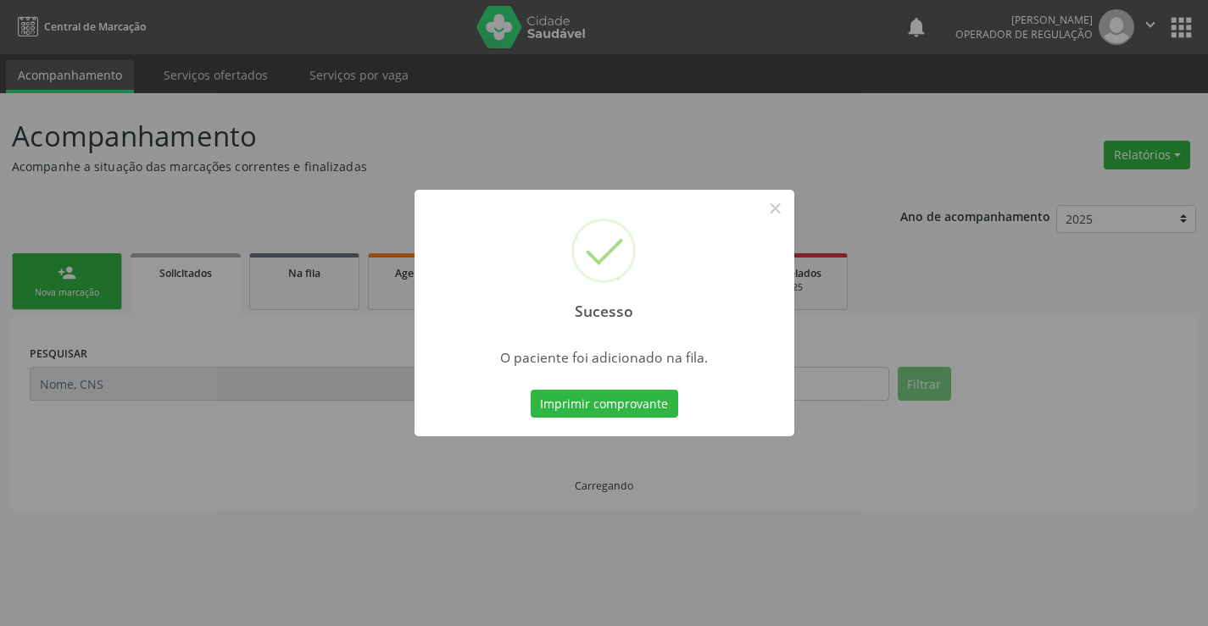
scroll to position [0, 0]
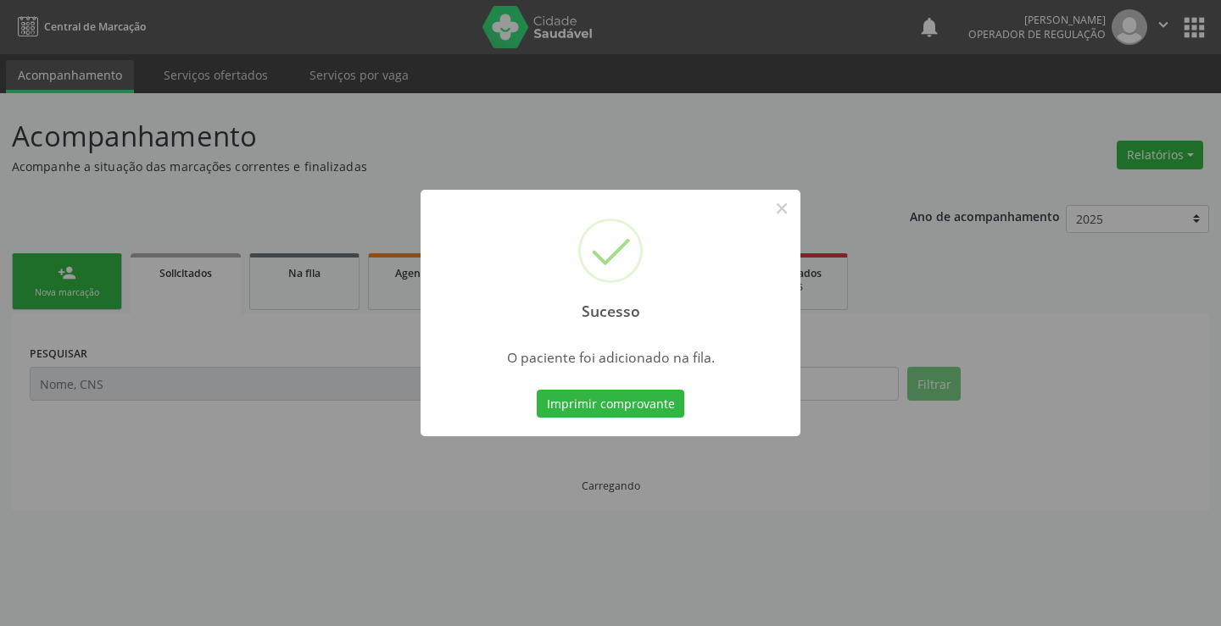
click at [671, 402] on button "Imprimir comprovante" at bounding box center [611, 404] width 148 height 29
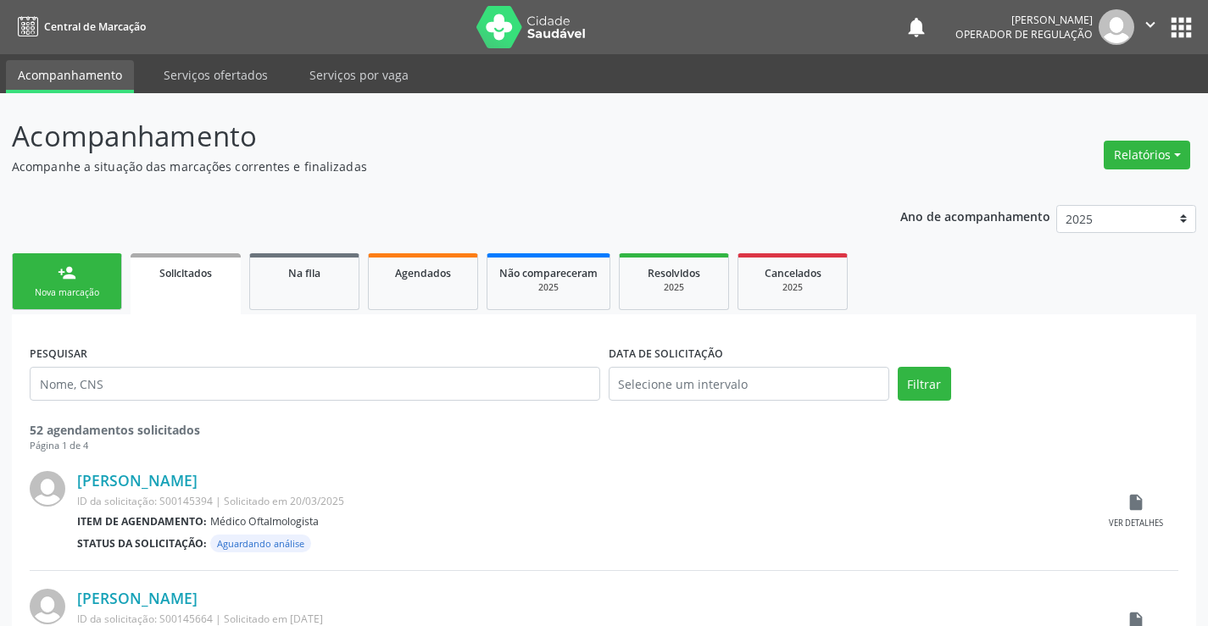
click at [76, 276] on link "person_add Nova marcação" at bounding box center [67, 281] width 110 height 57
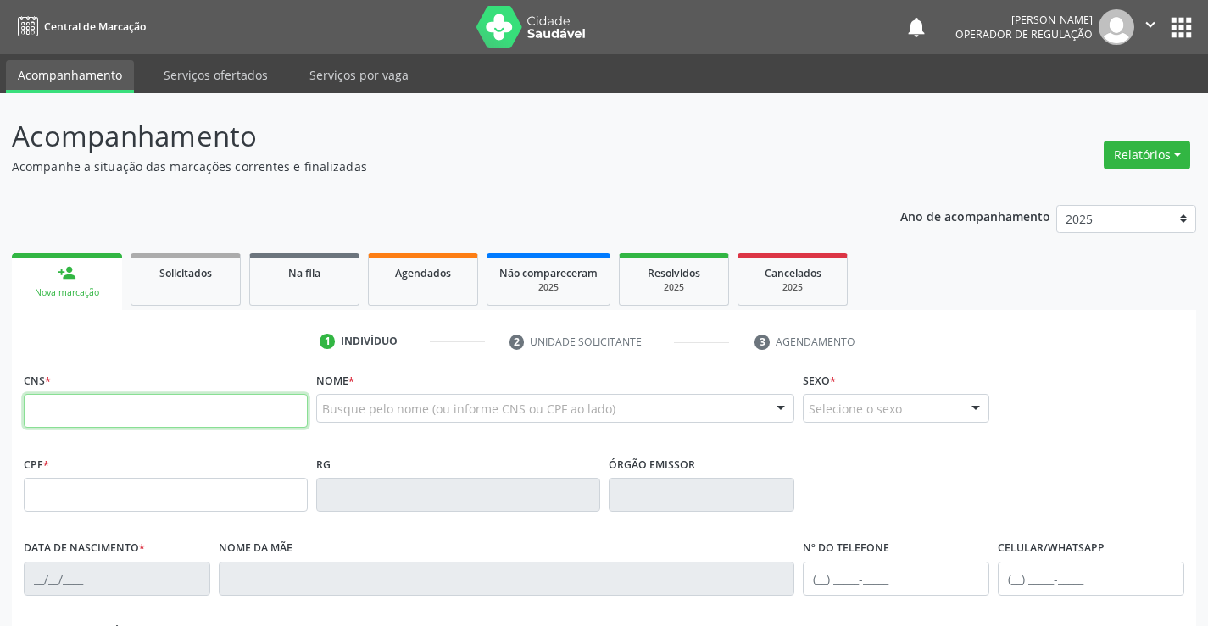
click at [118, 408] on input "text" at bounding box center [166, 411] width 284 height 34
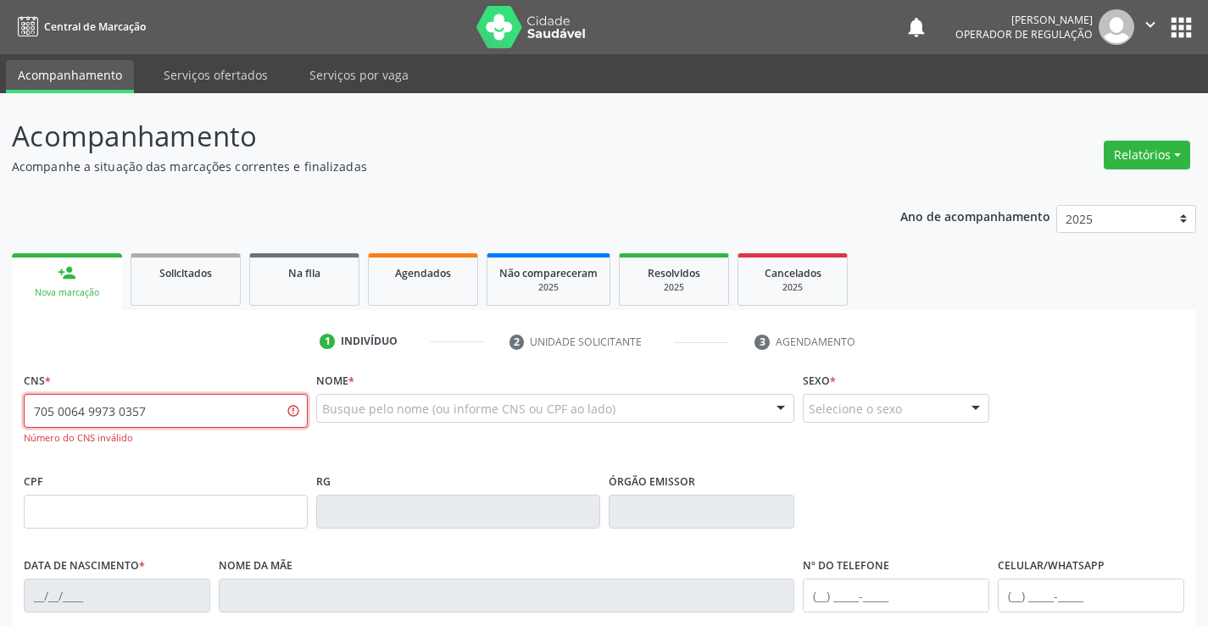
type input "705 0064 9973 0357"
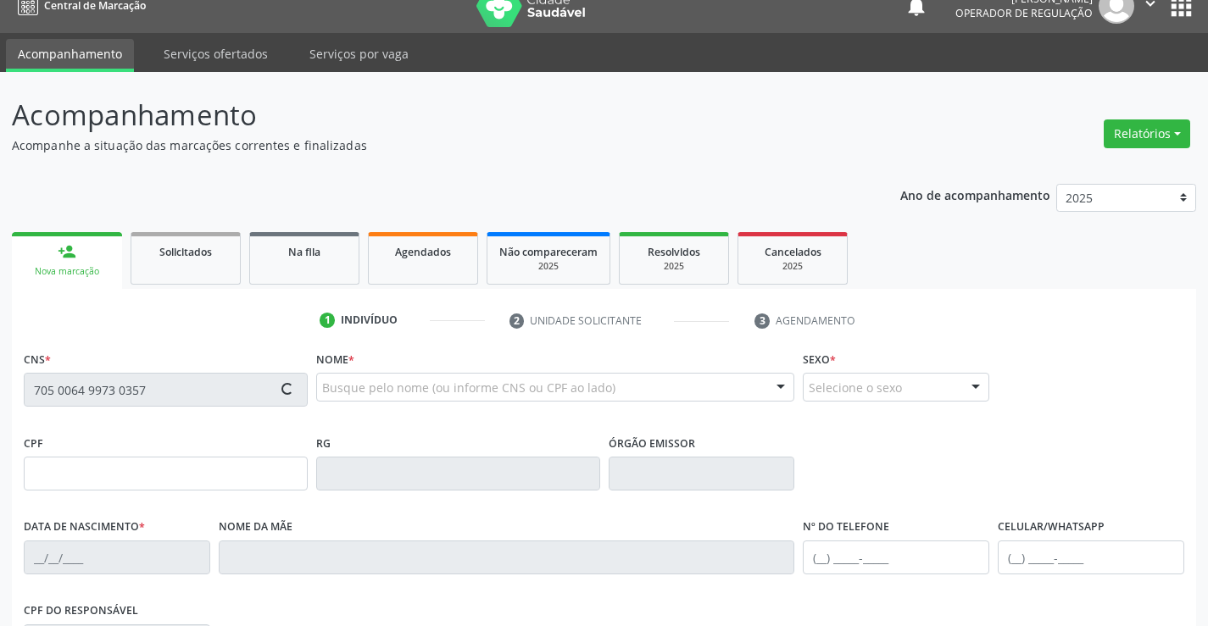
type input "30/[DATE]"
type input "[PHONE_NUMBER]"
type input "703.539.006-56"
type input "450"
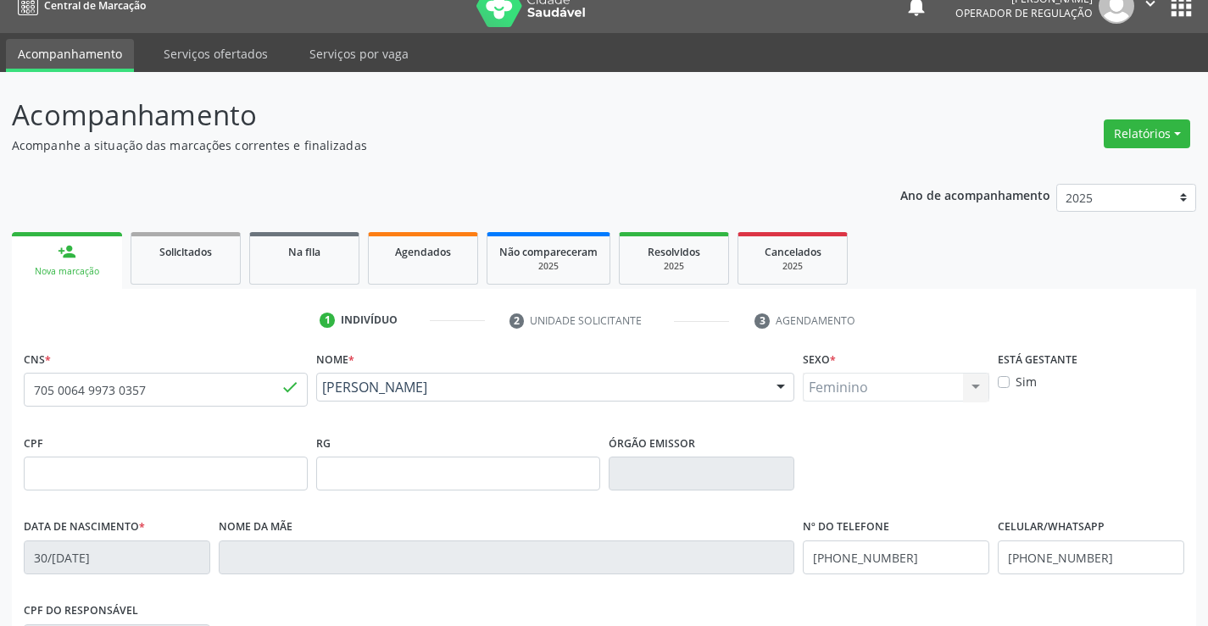
scroll to position [292, 0]
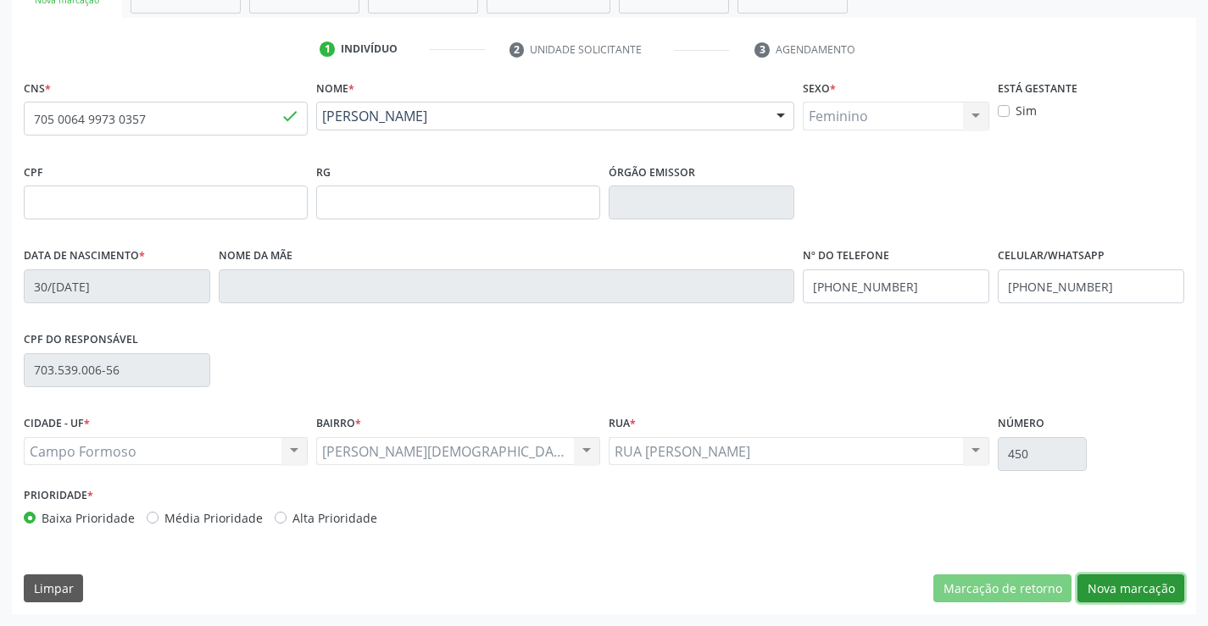
drag, startPoint x: 1136, startPoint y: 584, endPoint x: 1125, endPoint y: 573, distance: 15.6
click at [1137, 584] on button "Nova marcação" at bounding box center [1130, 589] width 107 height 29
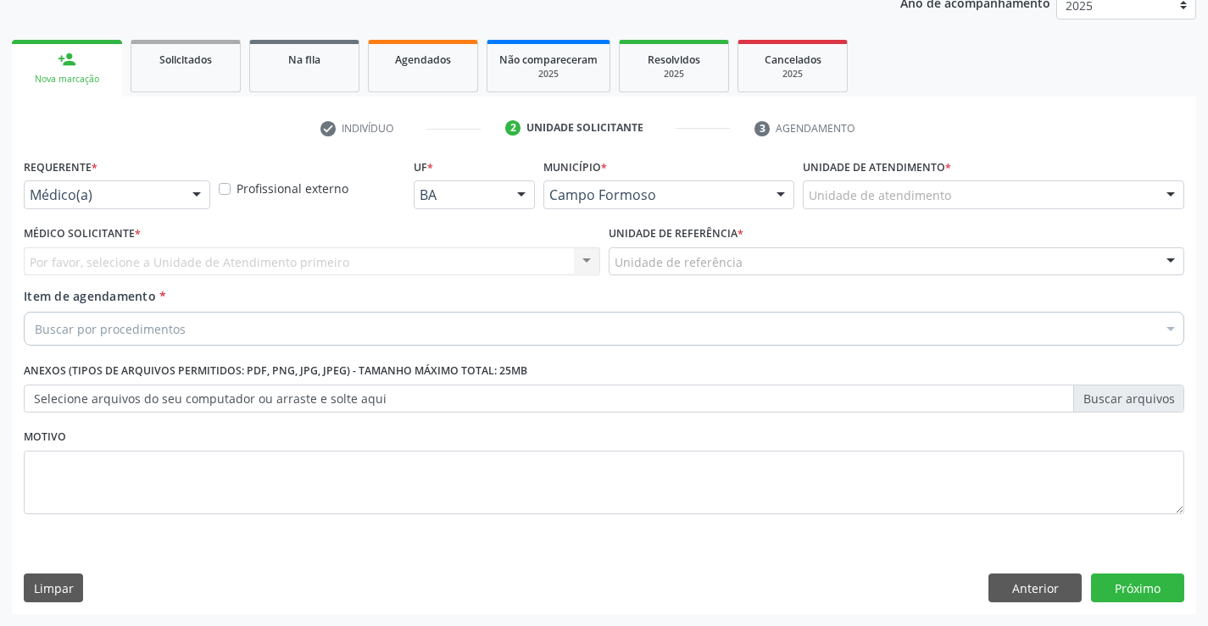
scroll to position [214, 0]
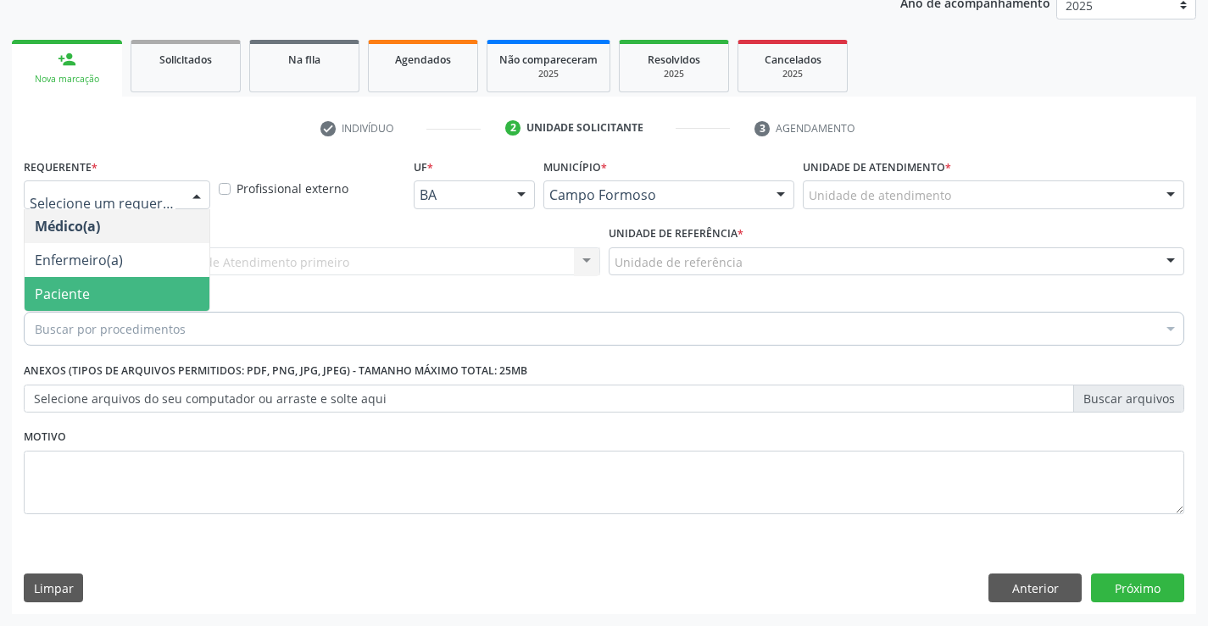
click at [79, 295] on span "Paciente" at bounding box center [62, 294] width 55 height 19
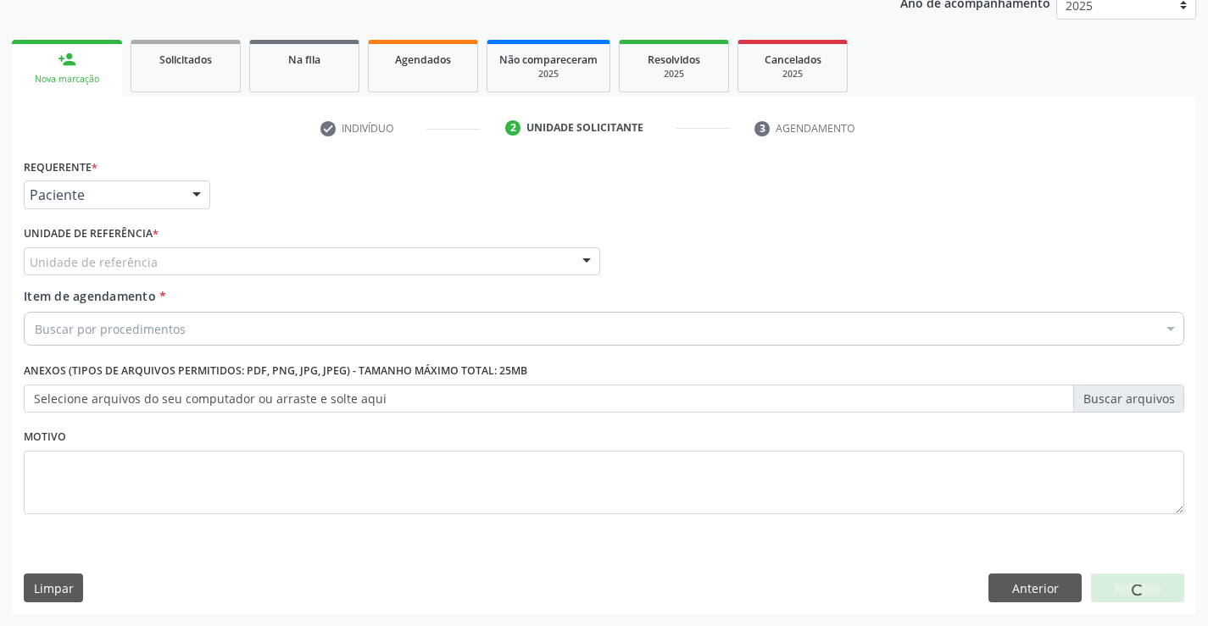
drag, startPoint x: 93, startPoint y: 248, endPoint x: 98, endPoint y: 267, distance: 19.3
click at [96, 256] on div "Unidade de referência" at bounding box center [312, 262] width 576 height 29
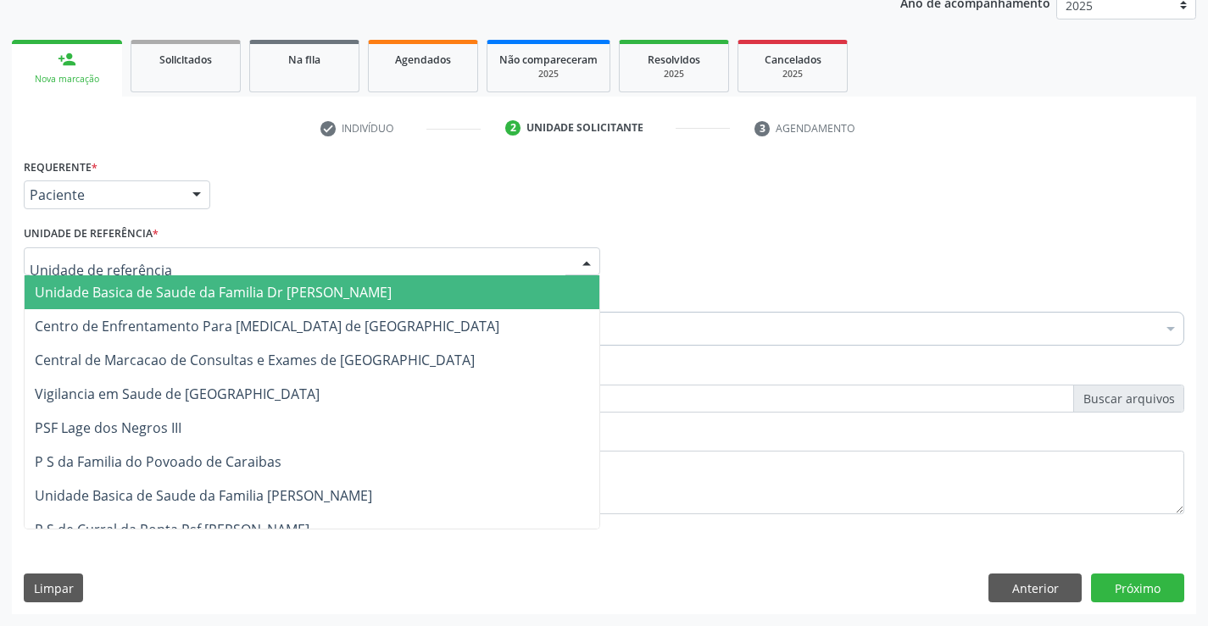
click at [100, 285] on span "Unidade Basica de Saude da Familia Dr [PERSON_NAME]" at bounding box center [213, 292] width 357 height 19
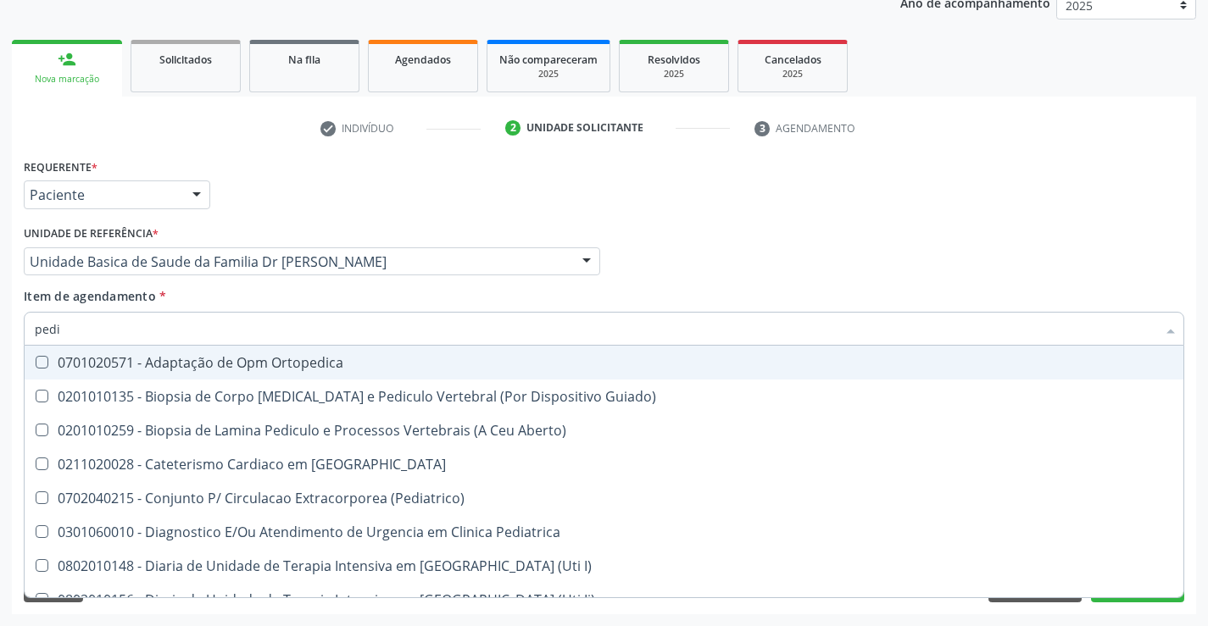
type input "pedia"
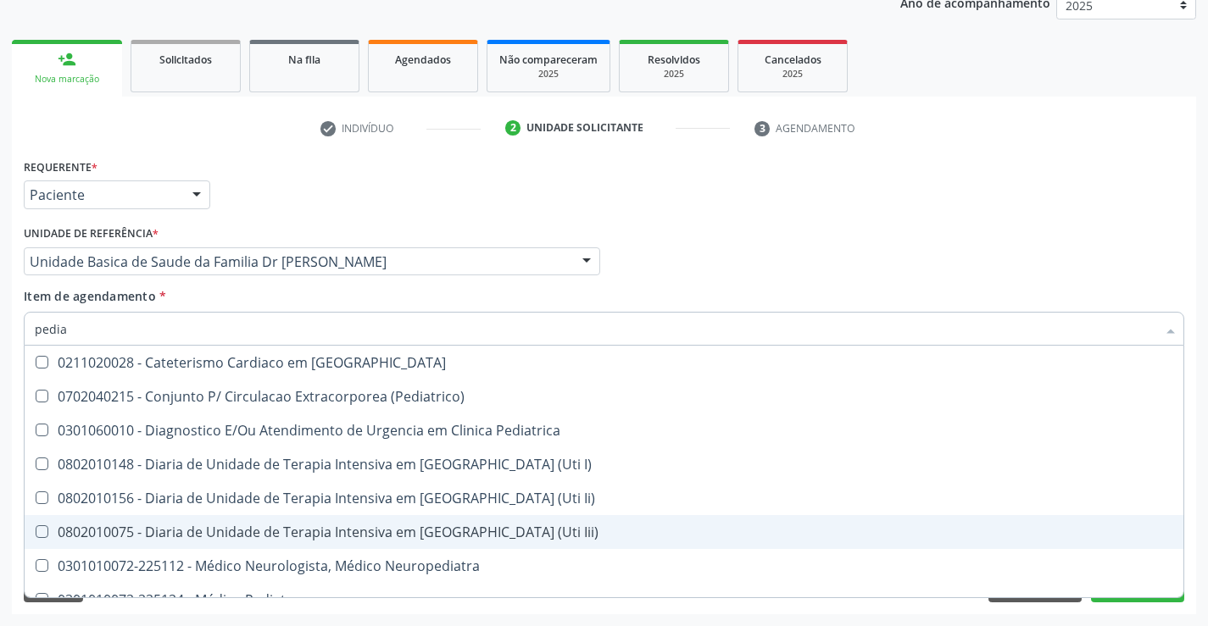
scroll to position [85, 0]
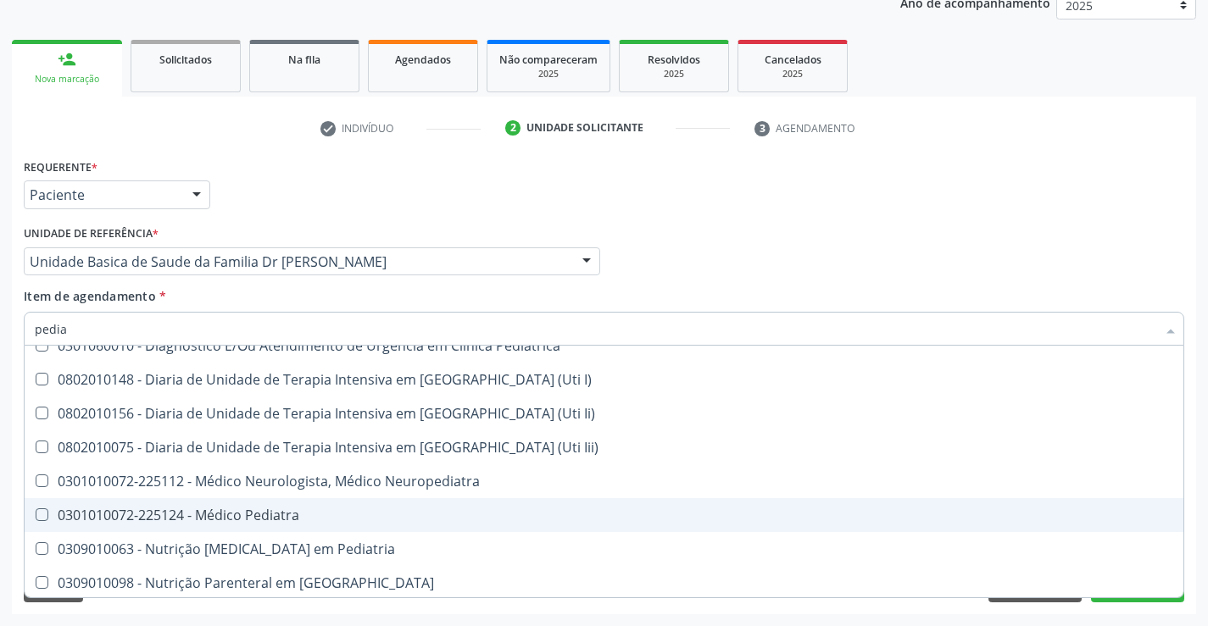
click at [298, 519] on div "0301010072-225124 - Médico Pediatra" at bounding box center [604, 516] width 1138 height 14
checkbox Pediatra "true"
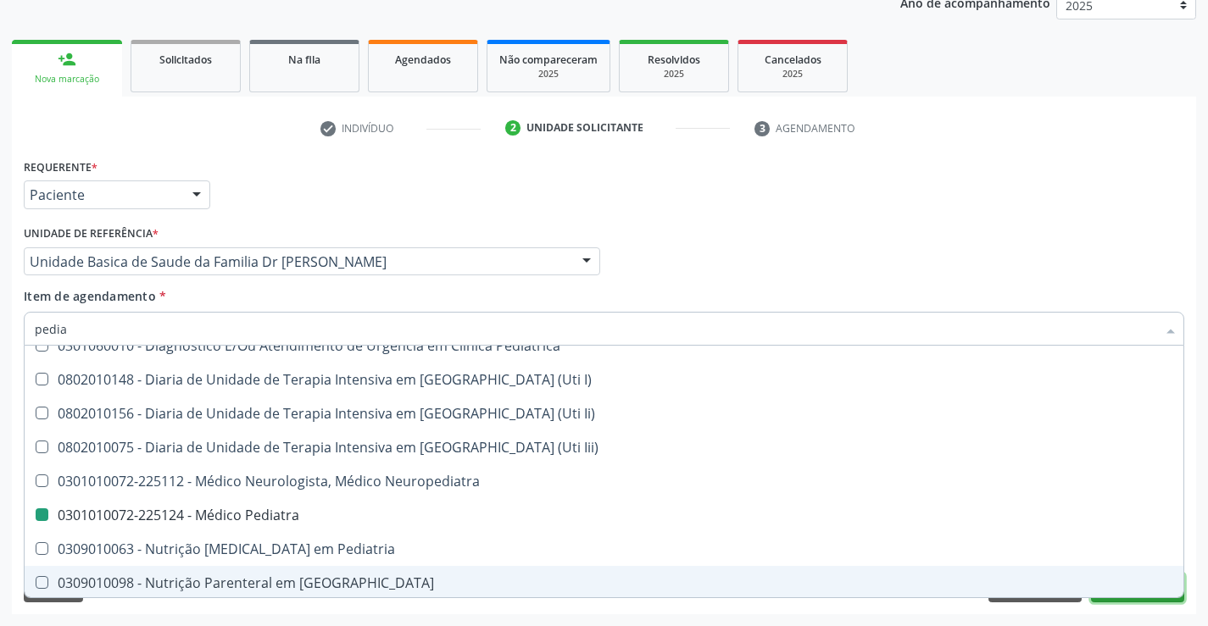
click at [1134, 598] on button "Próximo" at bounding box center [1137, 588] width 93 height 29
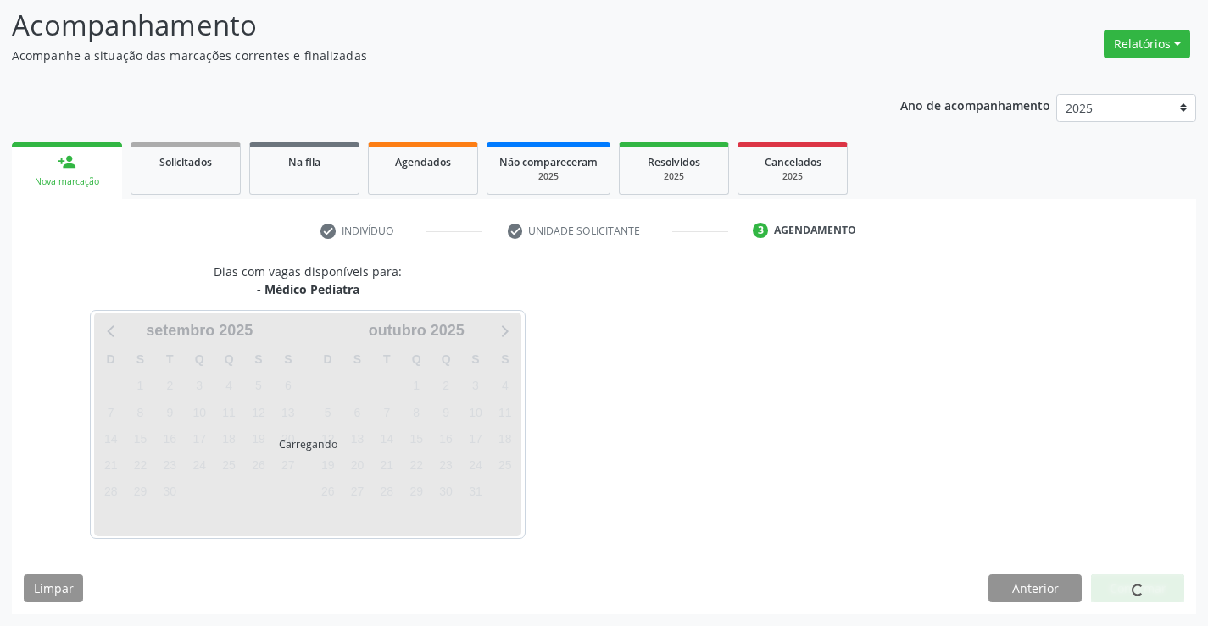
scroll to position [0, 0]
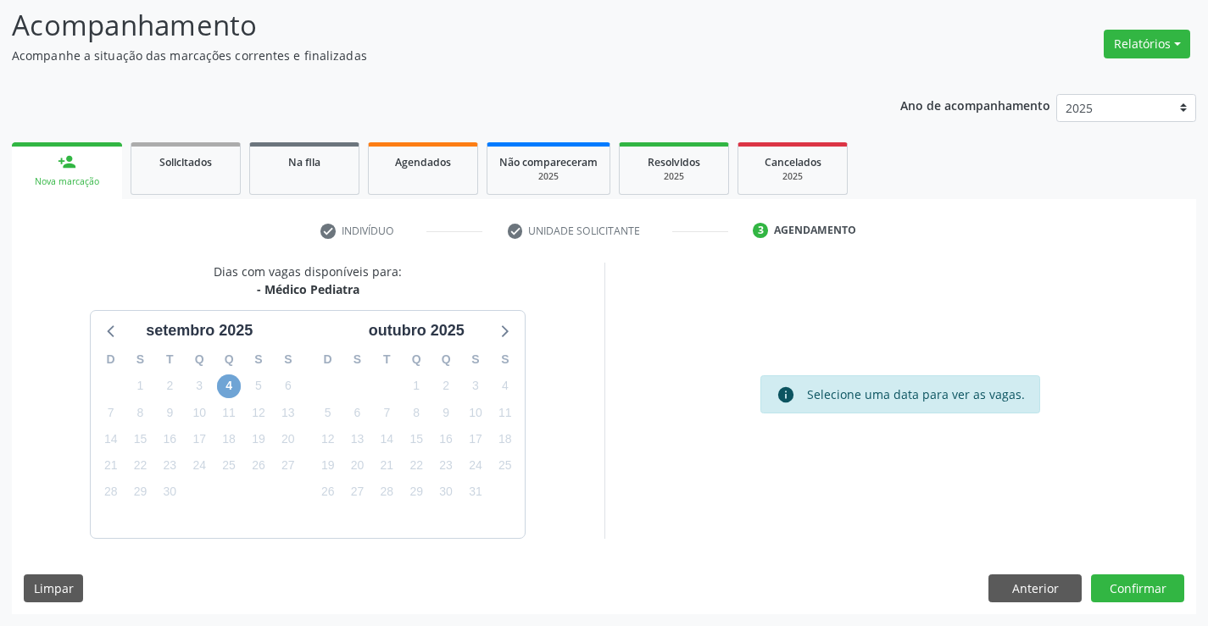
click at [222, 385] on span "4" at bounding box center [229, 387] width 24 height 24
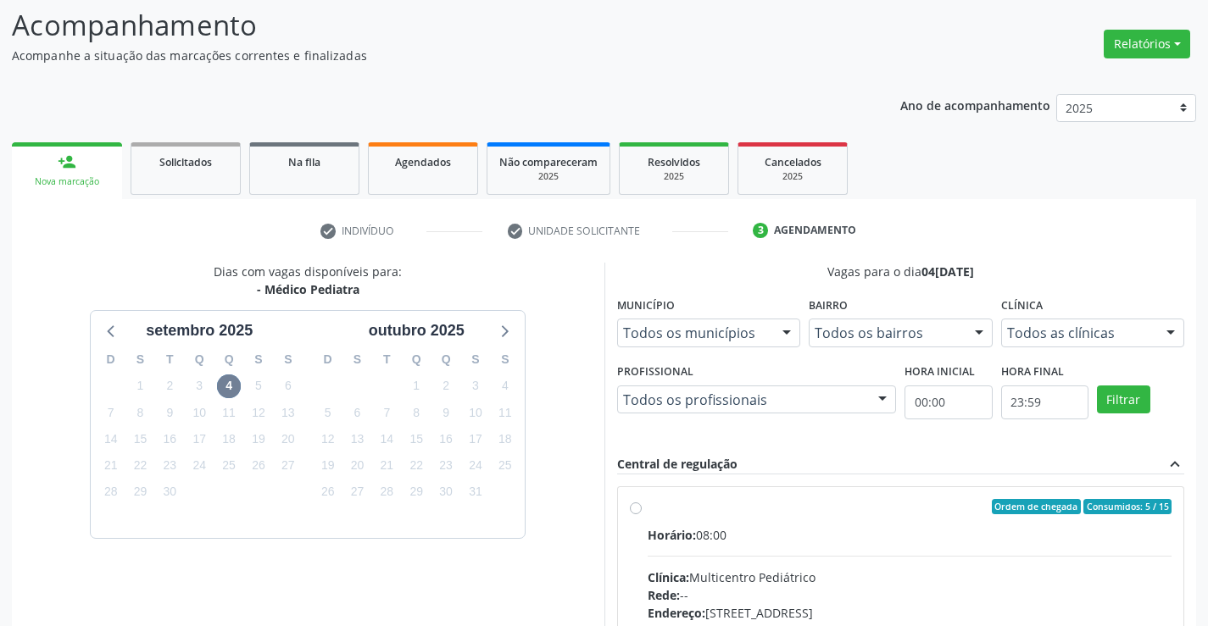
click at [648, 506] on label "Ordem de chegada Consumidos: 5 / 15 Horário: 08:00 Clínica: Multicentro Pediátr…" at bounding box center [910, 629] width 525 height 260
click at [633, 506] on input "Ordem de chegada Consumidos: 5 / 15 Horário: 08:00 Clínica: Multicentro Pediátr…" at bounding box center [636, 506] width 12 height 15
radio input "true"
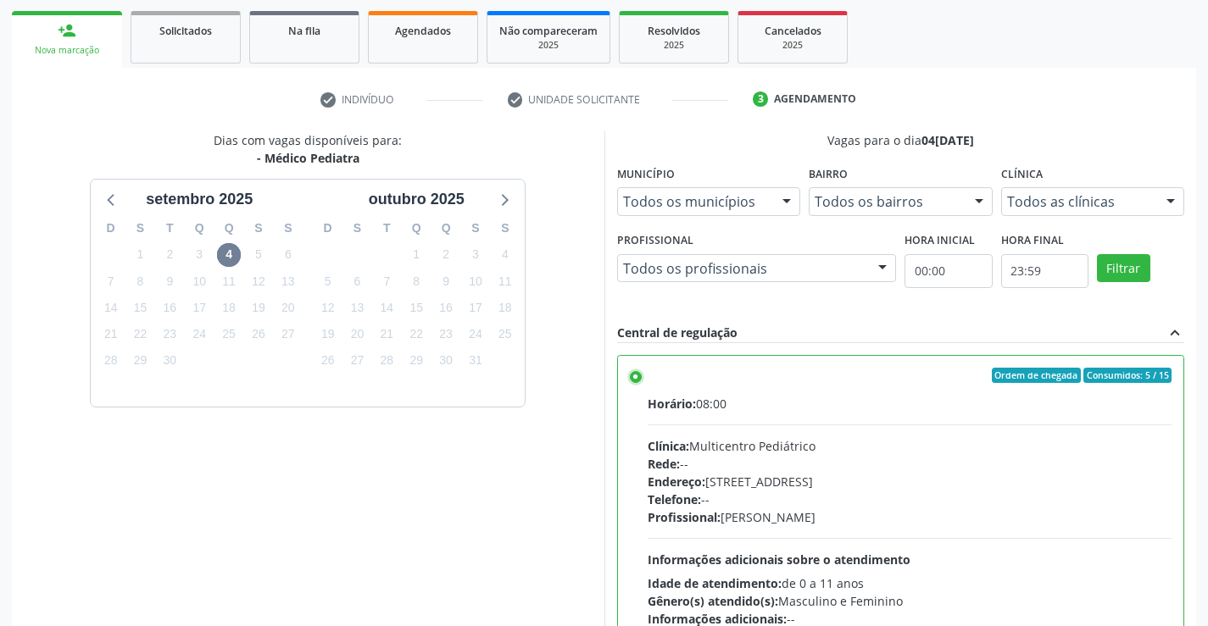
scroll to position [387, 0]
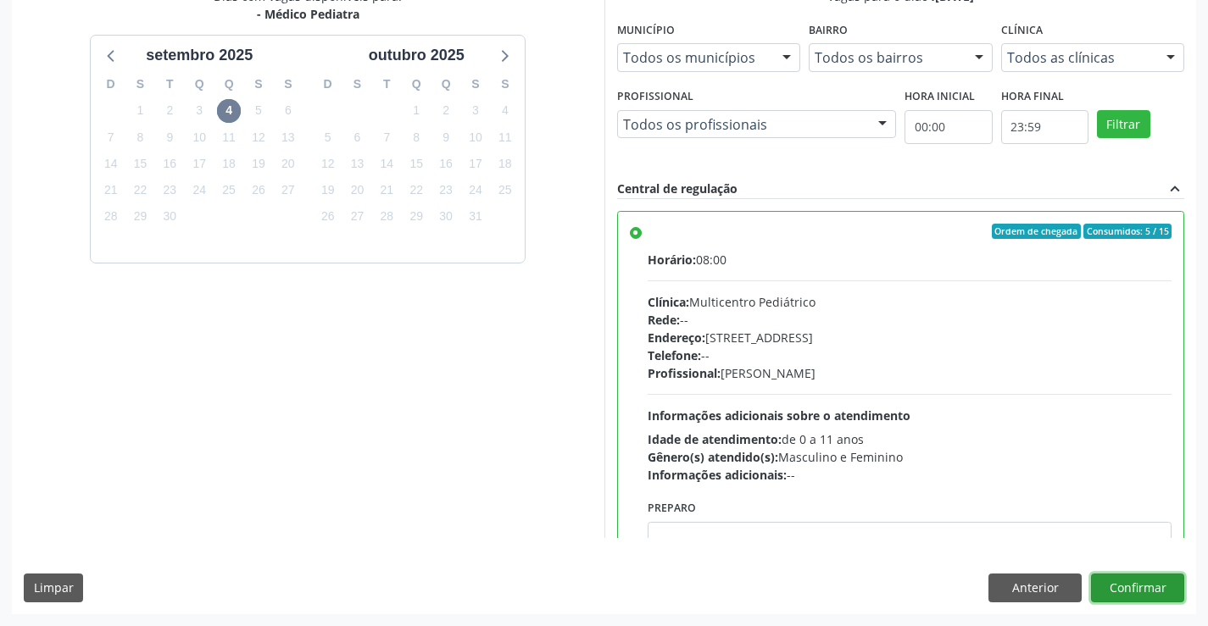
click at [1149, 584] on button "Confirmar" at bounding box center [1137, 588] width 93 height 29
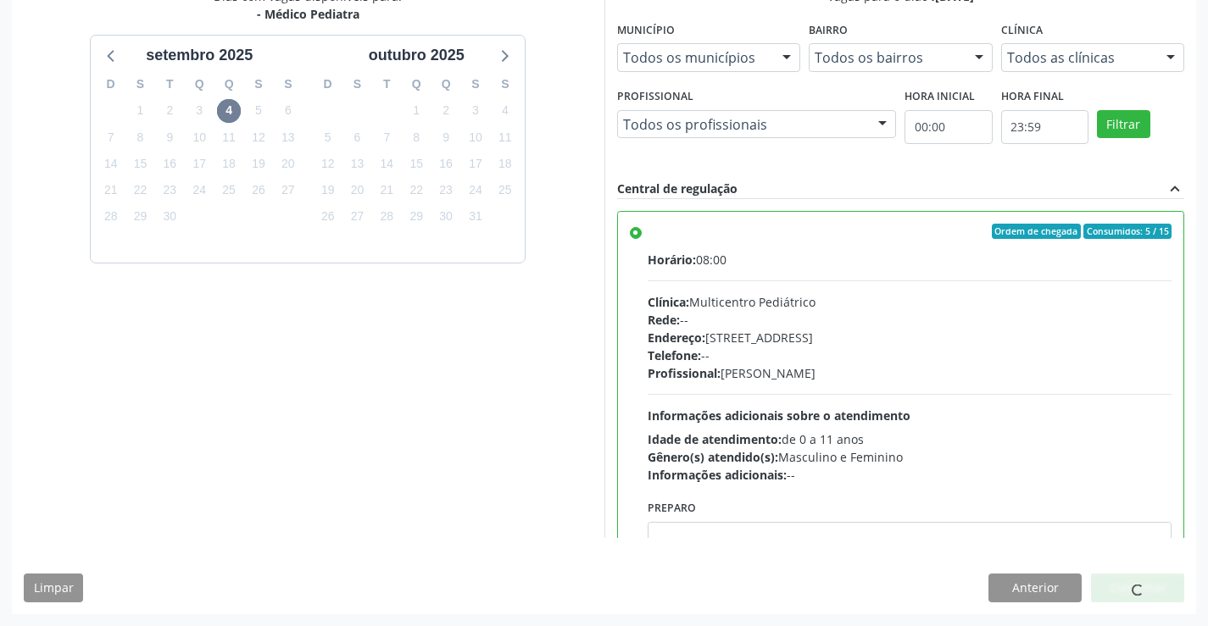
scroll to position [0, 0]
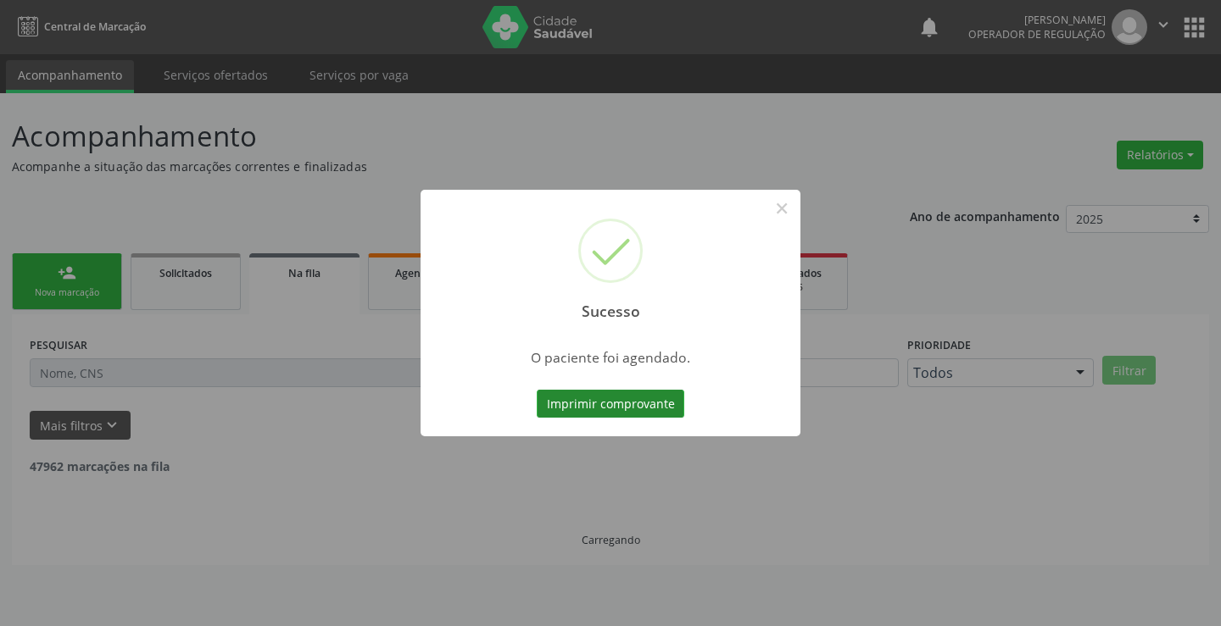
click at [628, 404] on button "Imprimir comprovante" at bounding box center [611, 404] width 148 height 29
